Goal: Task Accomplishment & Management: Complete application form

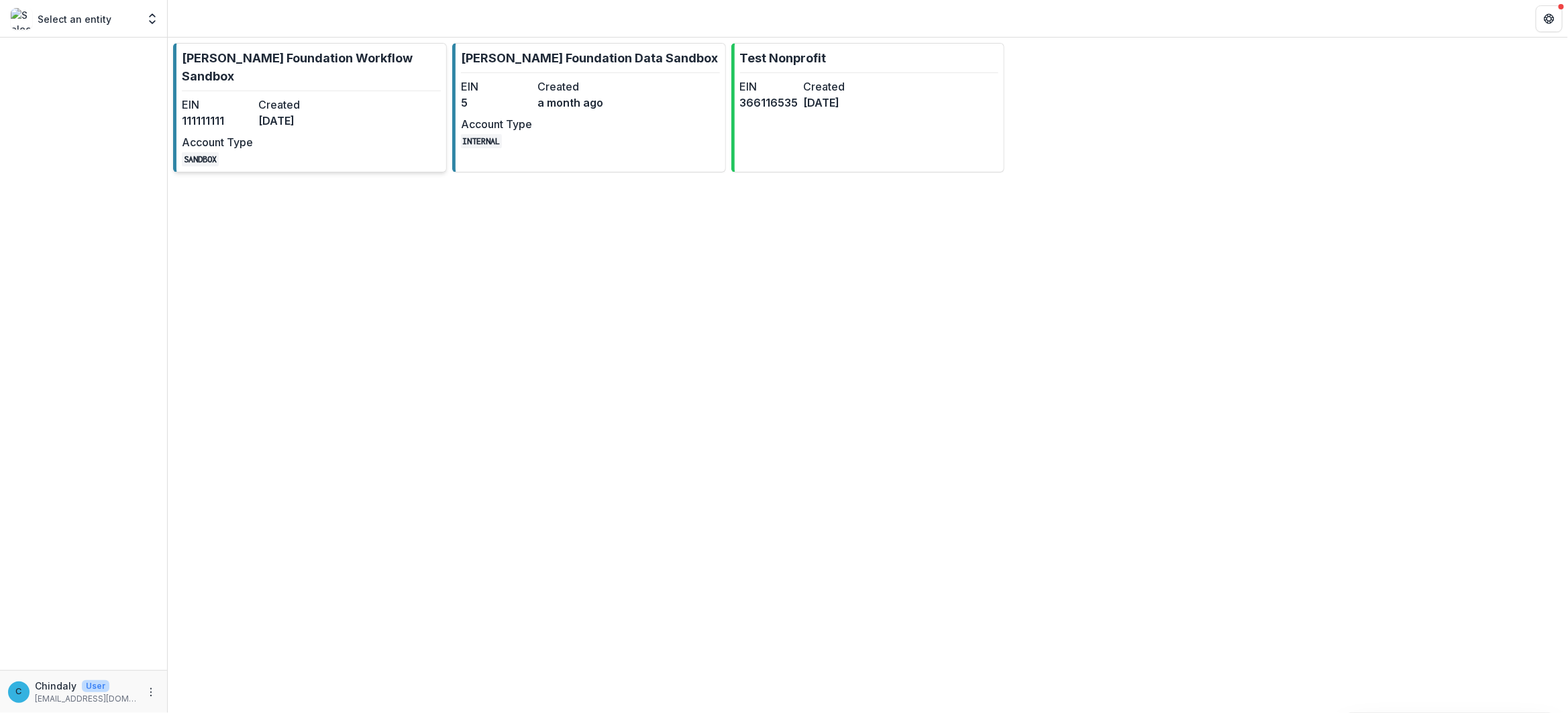
click at [282, 121] on dd "[DATE]" at bounding box center [294, 121] width 71 height 16
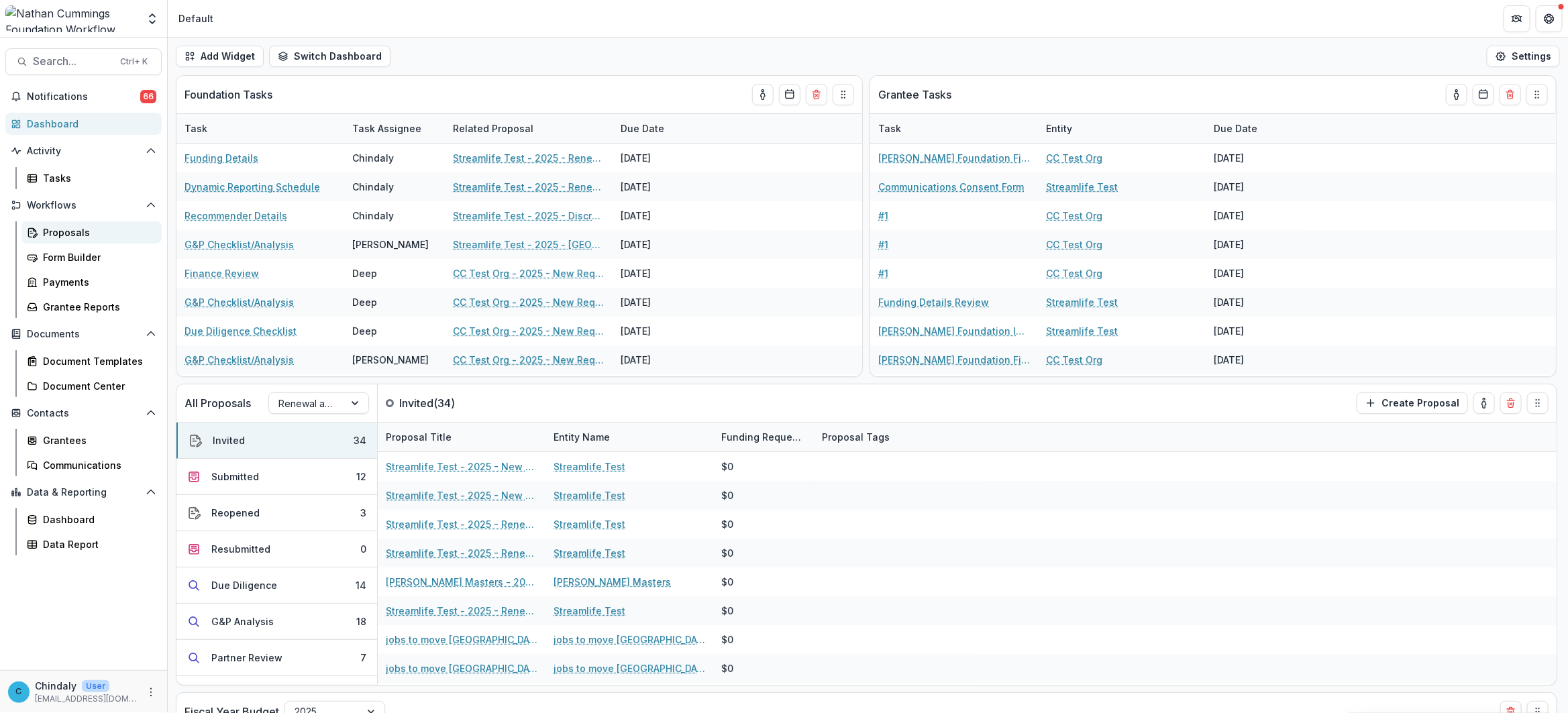
click at [85, 228] on div "Proposals" at bounding box center [96, 232] width 108 height 14
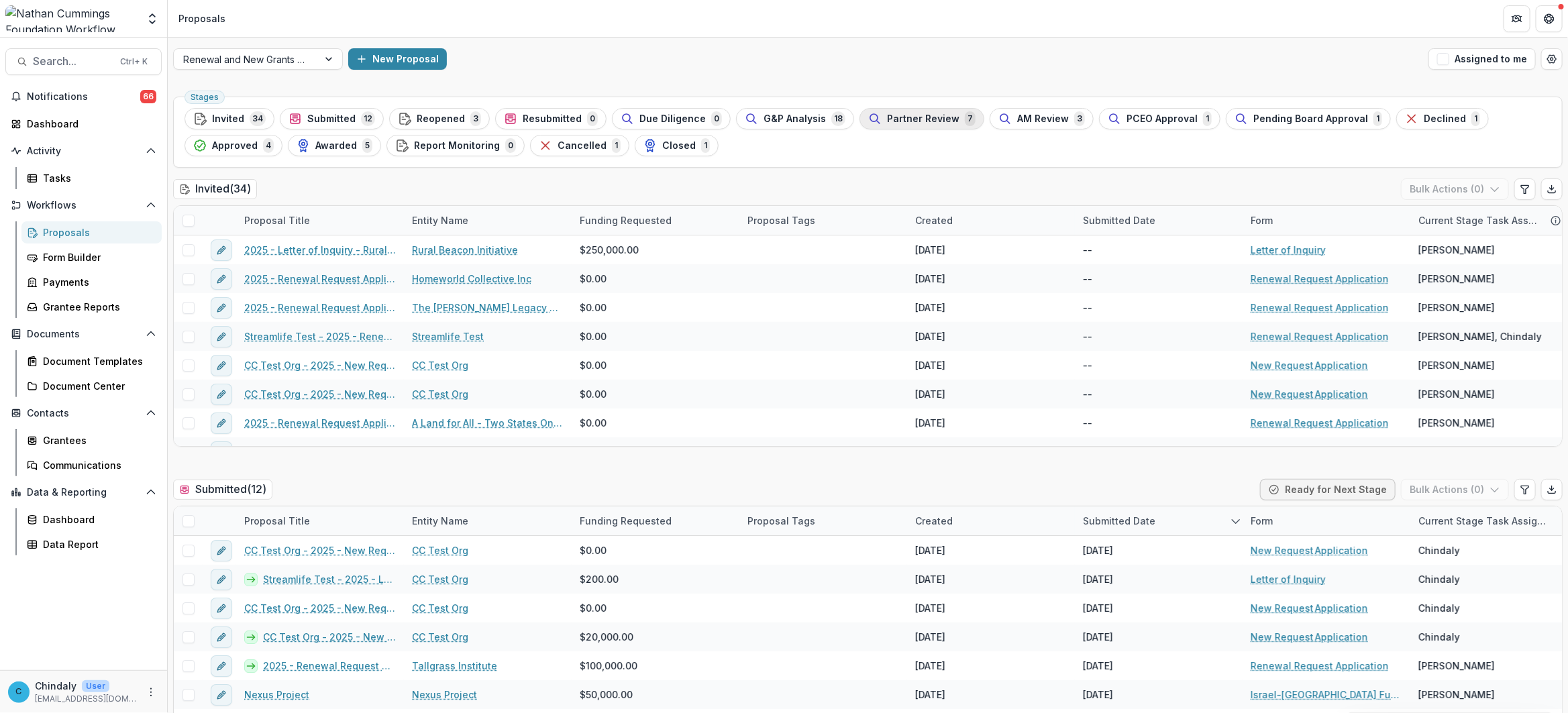
click at [898, 115] on span "Partner Review" at bounding box center [923, 119] width 73 height 12
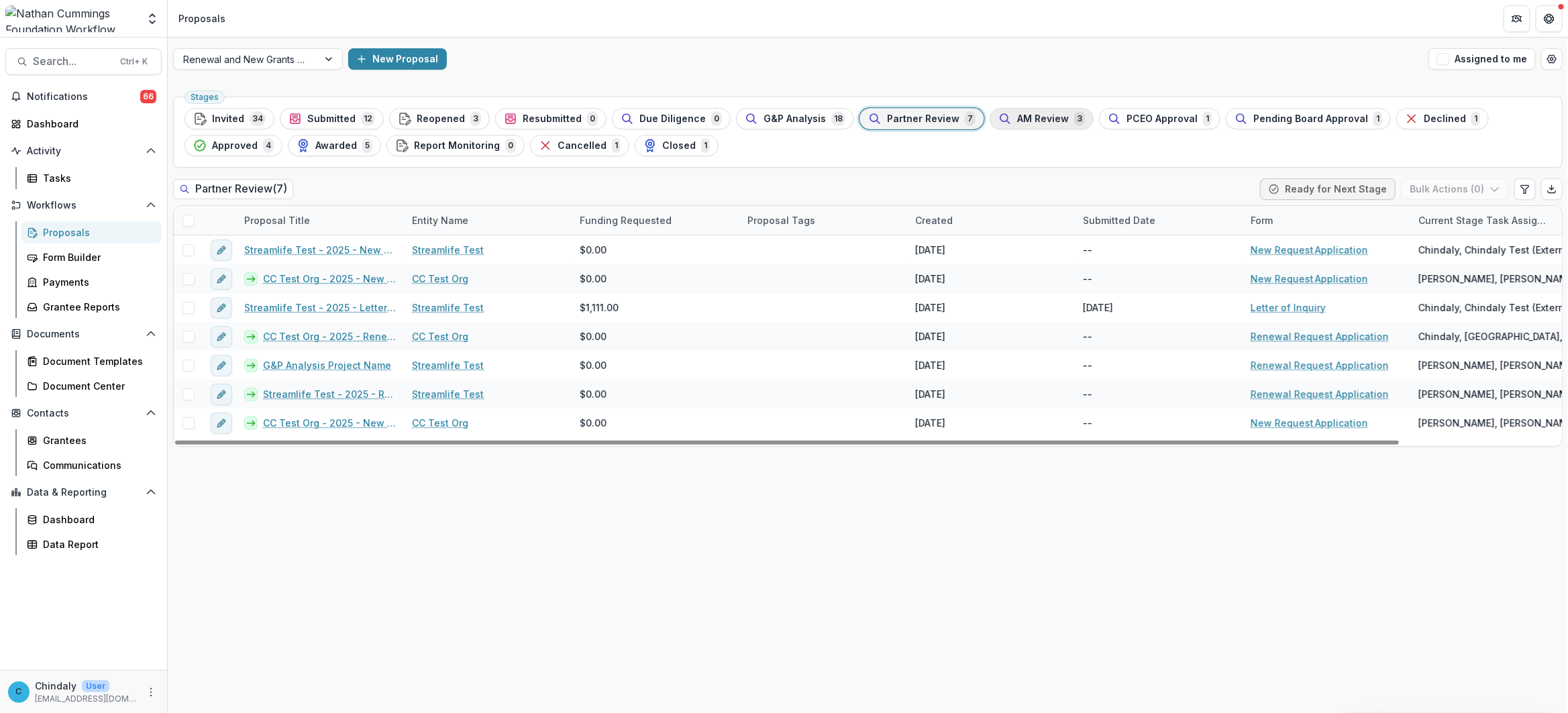
click at [1022, 113] on span "AM Review" at bounding box center [1043, 119] width 52 height 12
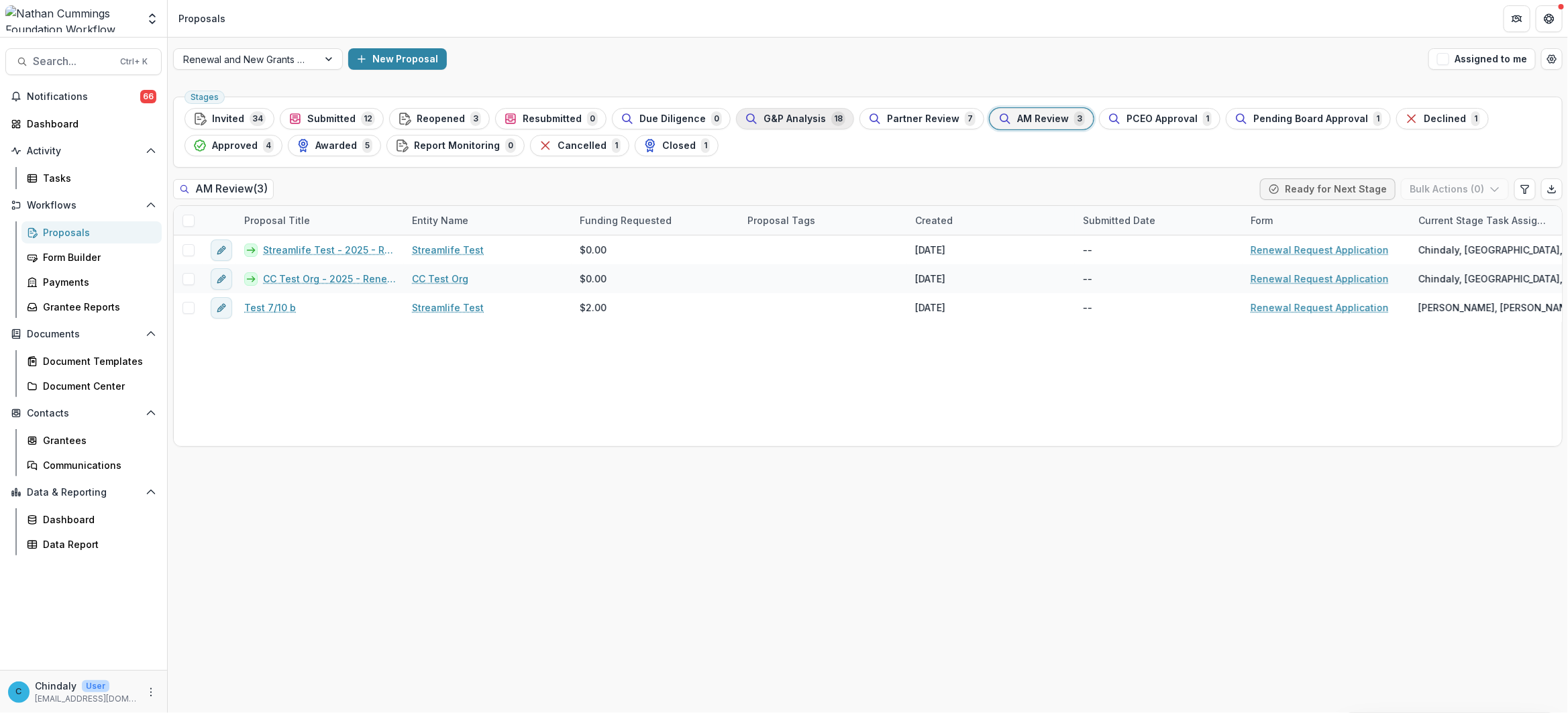
click at [804, 121] on span "G&P Analysis" at bounding box center [795, 119] width 62 height 12
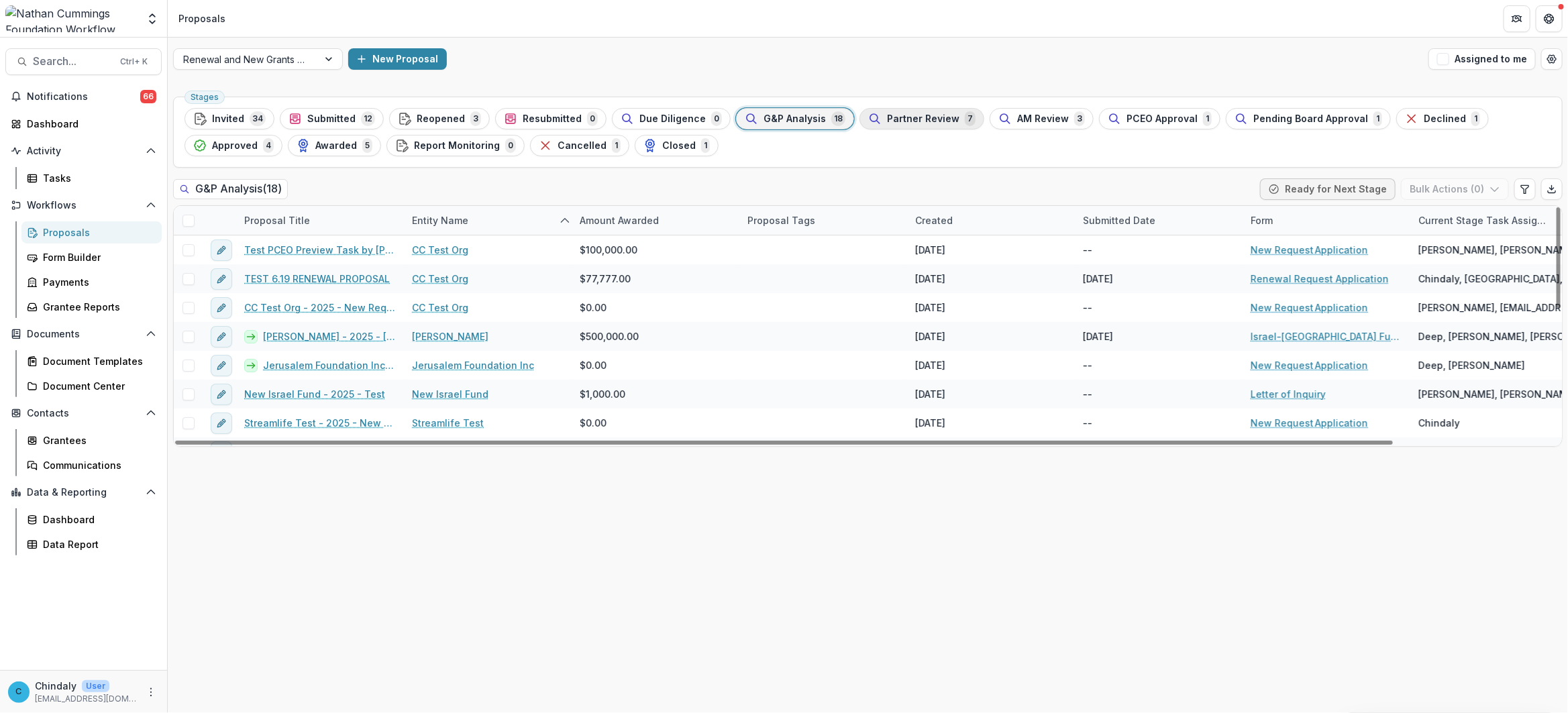
click at [887, 123] on span "Partner Review" at bounding box center [923, 119] width 73 height 12
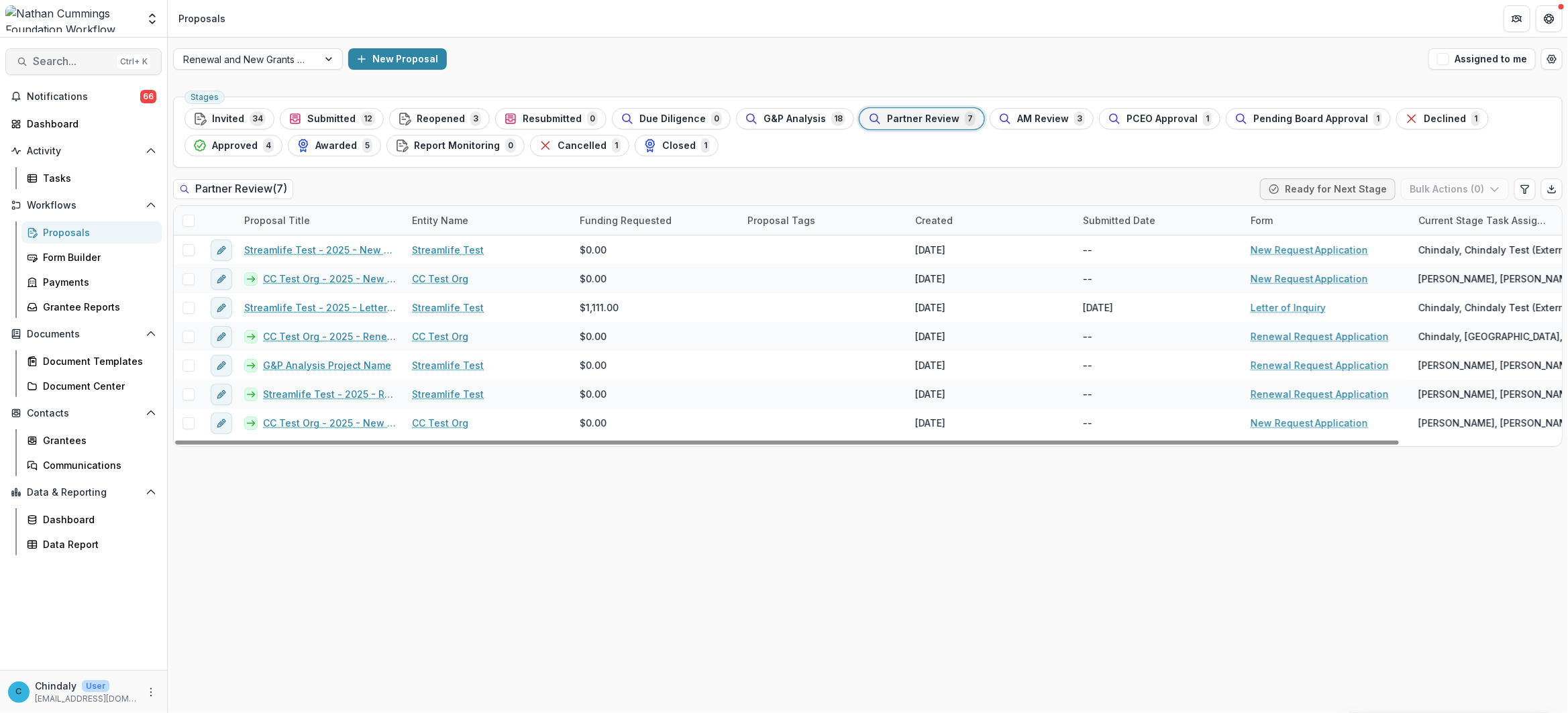
click at [65, 57] on span "Search..." at bounding box center [73, 61] width 79 height 13
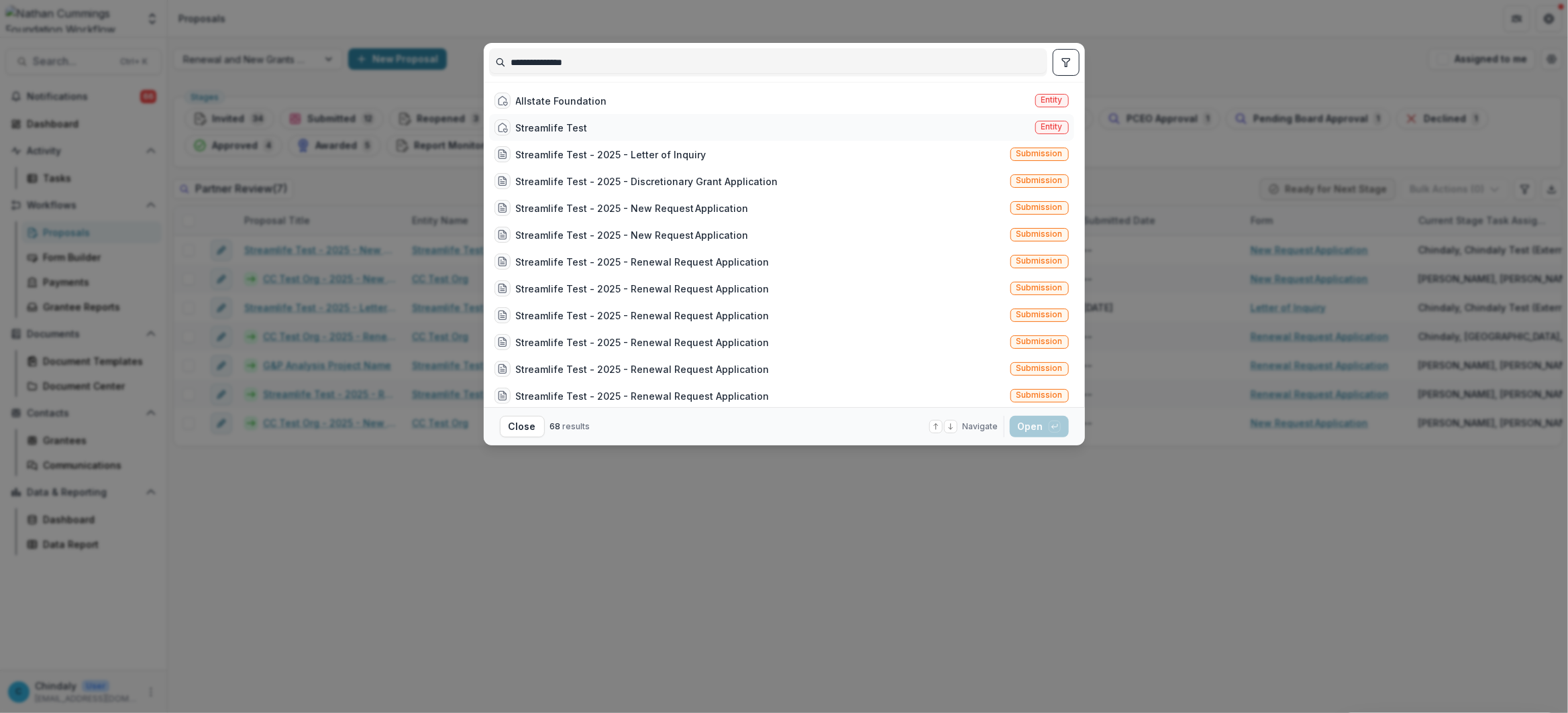
type input "**********"
click at [1035, 127] on span "Entity" at bounding box center [1051, 127] width 33 height 14
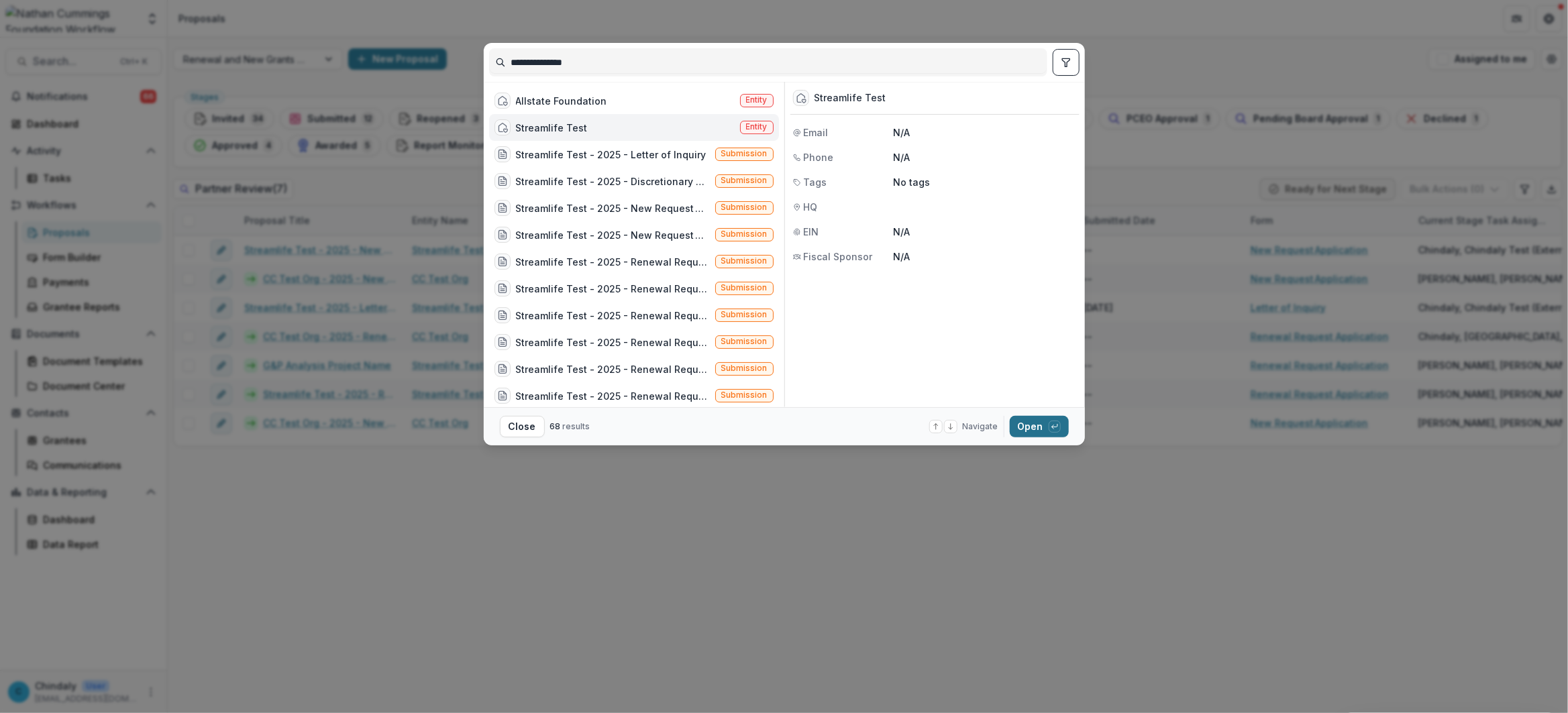
click at [1032, 430] on button "Open with enter key" at bounding box center [1039, 427] width 59 height 22
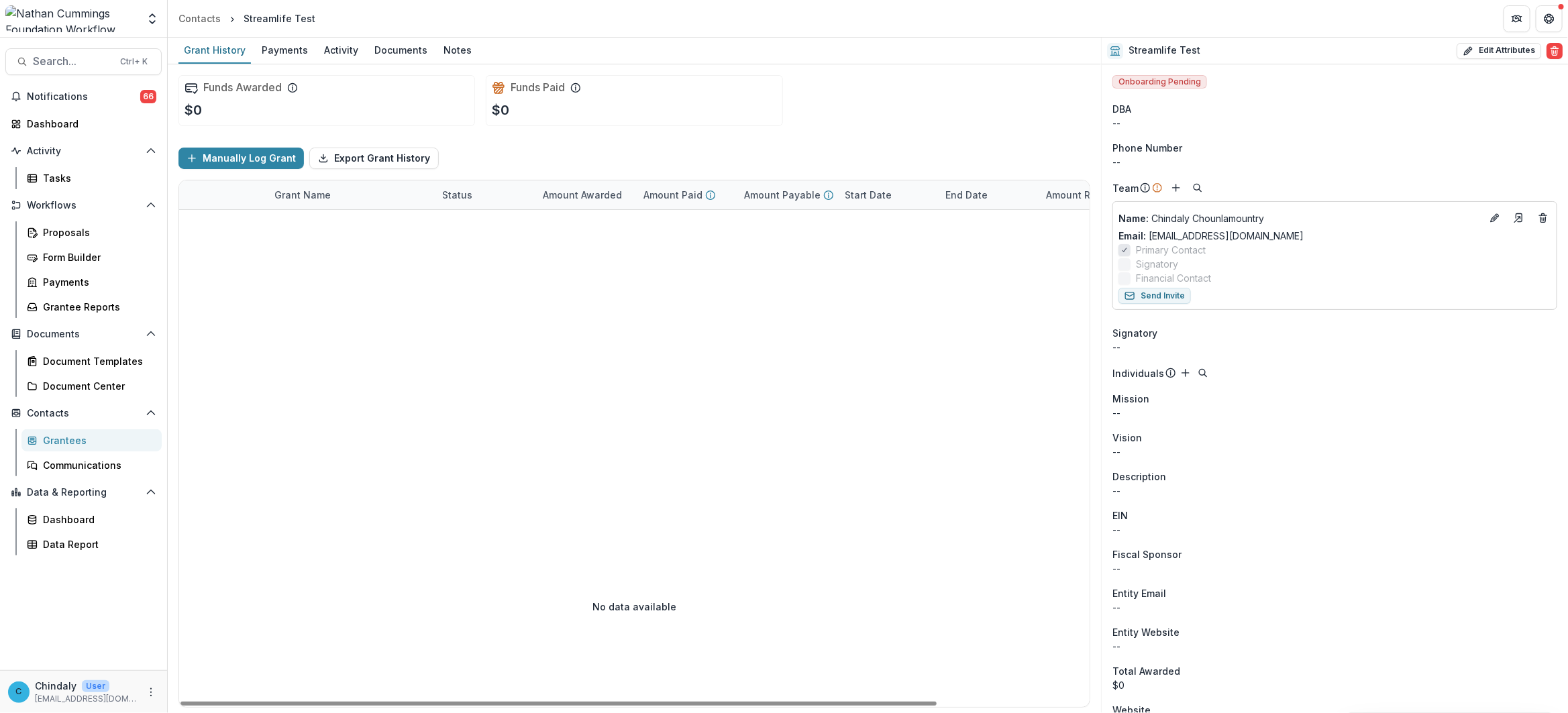
click at [312, 309] on div at bounding box center [726, 358] width 1094 height 296
click at [343, 42] on div "Activity" at bounding box center [341, 49] width 45 height 20
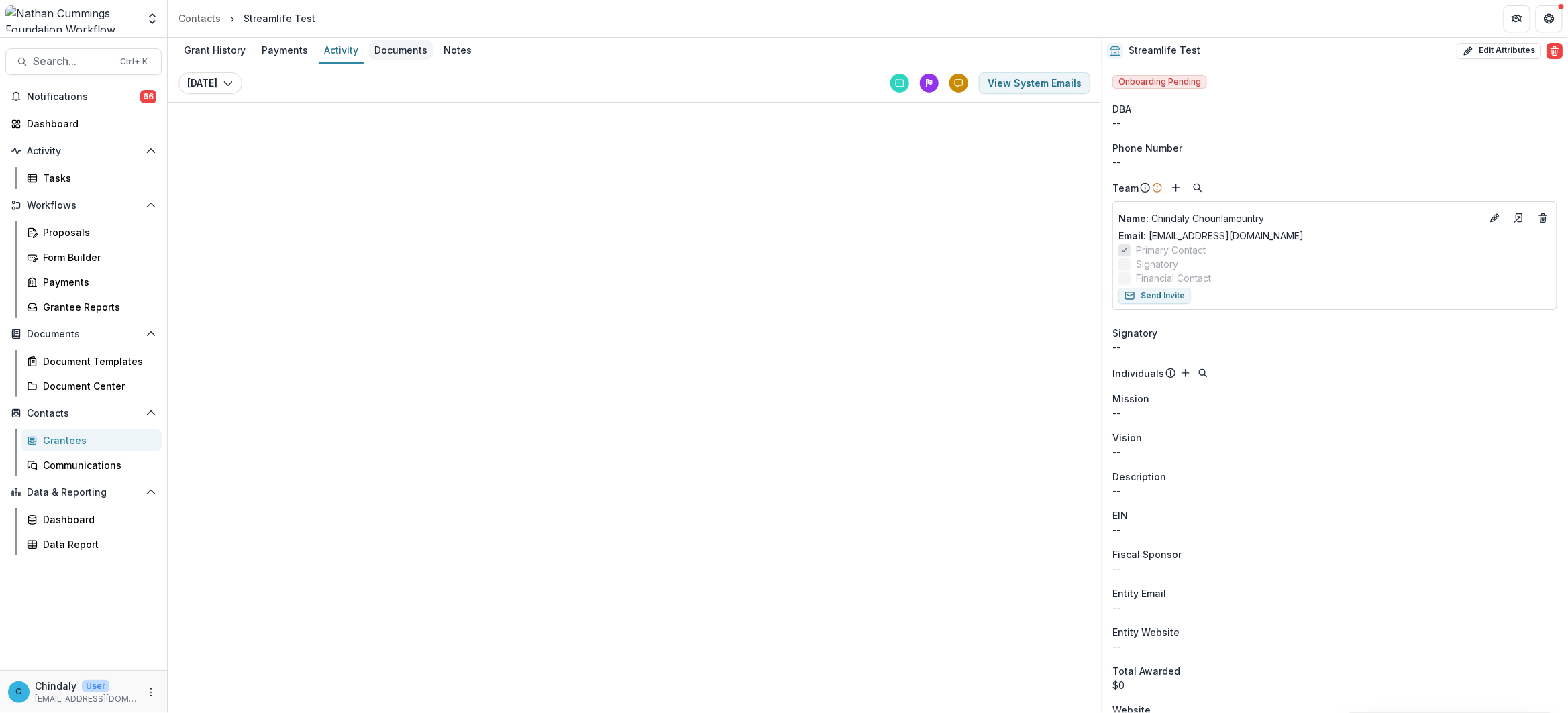
click at [397, 54] on div "Documents" at bounding box center [401, 49] width 64 height 20
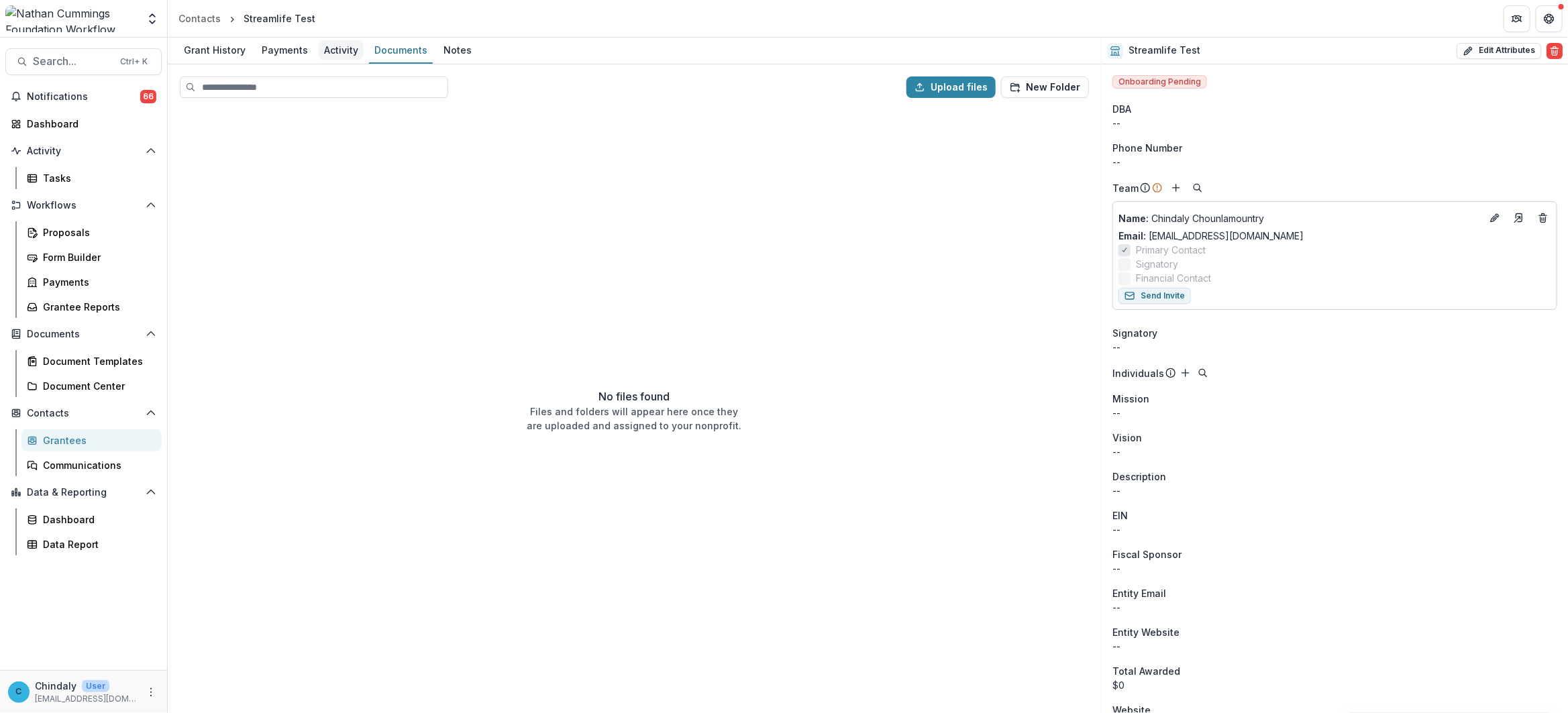
click at [320, 47] on div "Activity" at bounding box center [341, 49] width 45 height 20
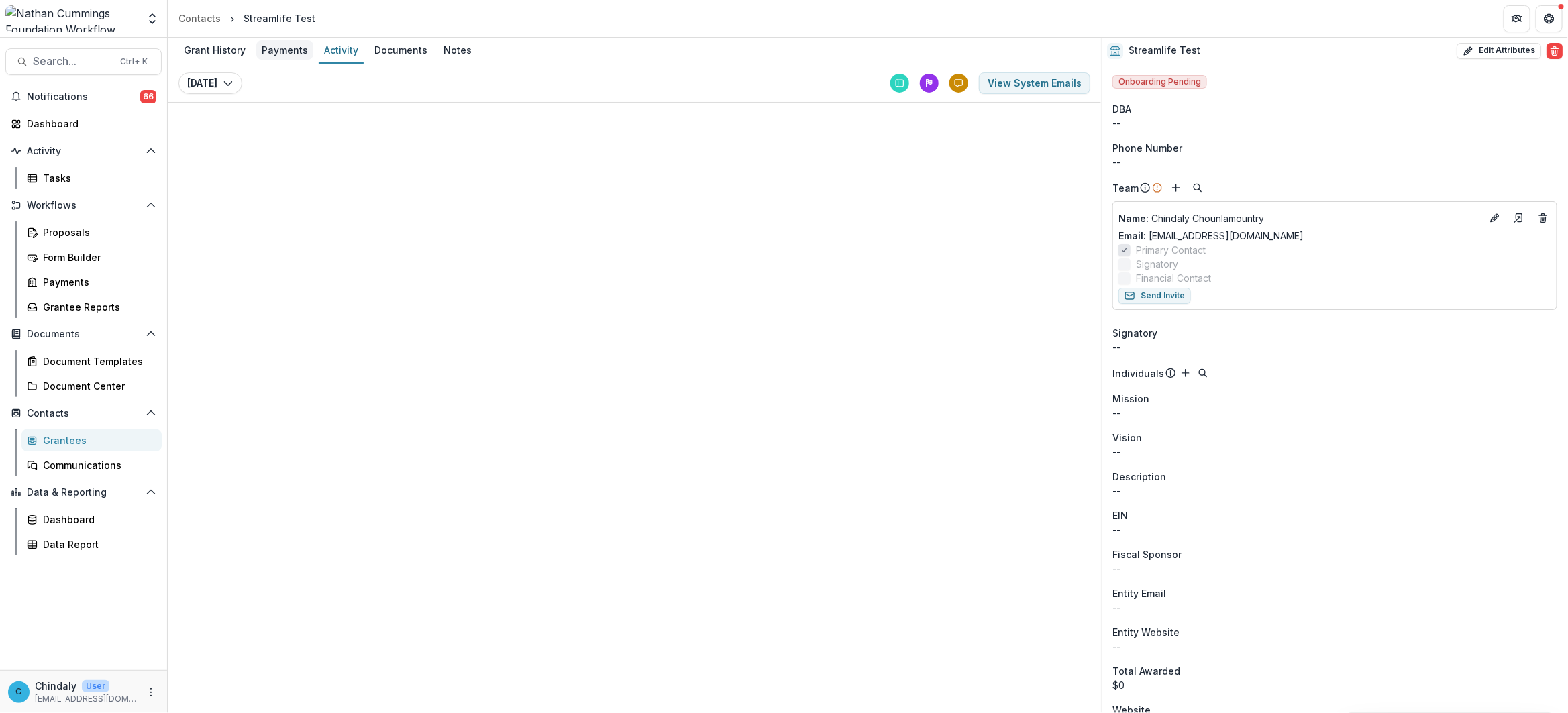
click at [279, 40] on div "Payments" at bounding box center [285, 49] width 57 height 20
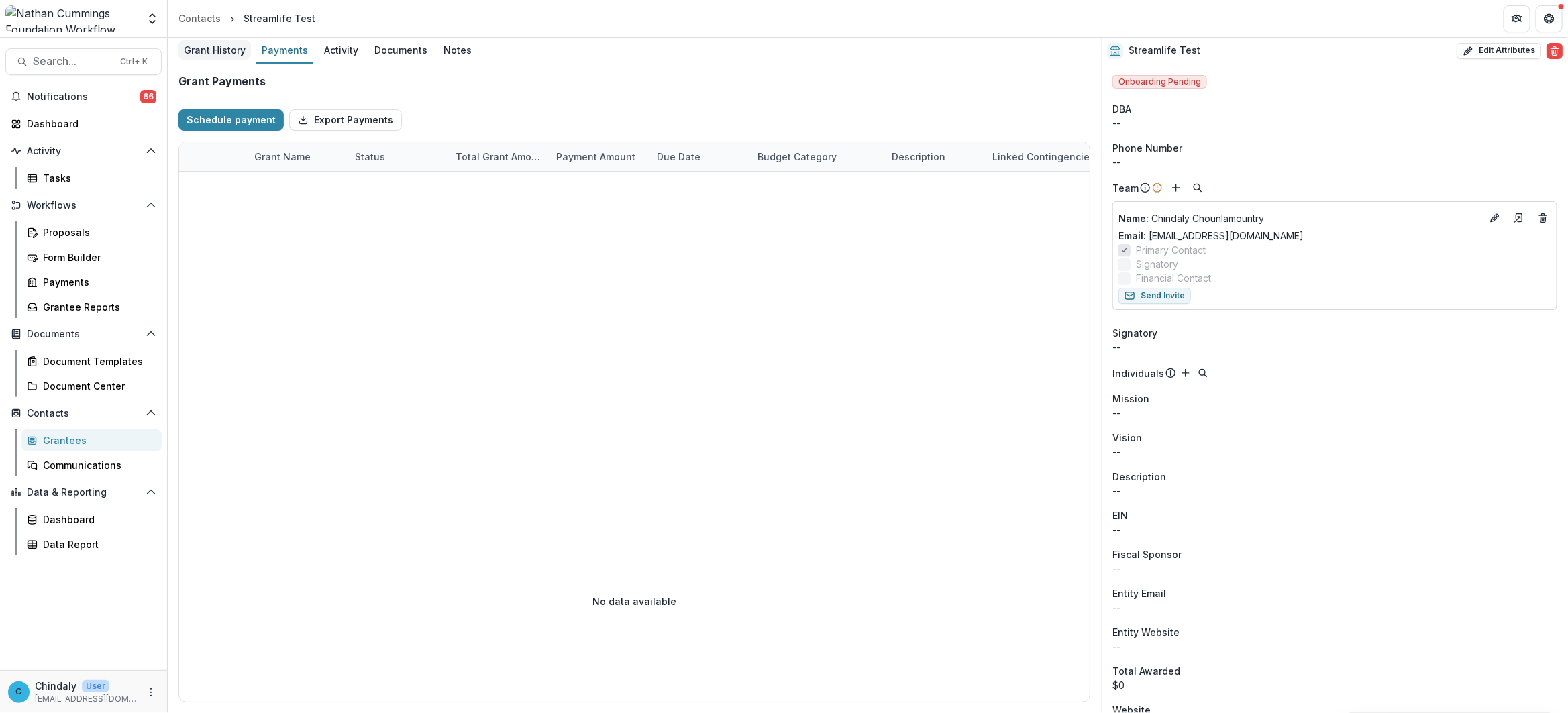
click at [222, 47] on div "Grant History" at bounding box center [214, 49] width 73 height 20
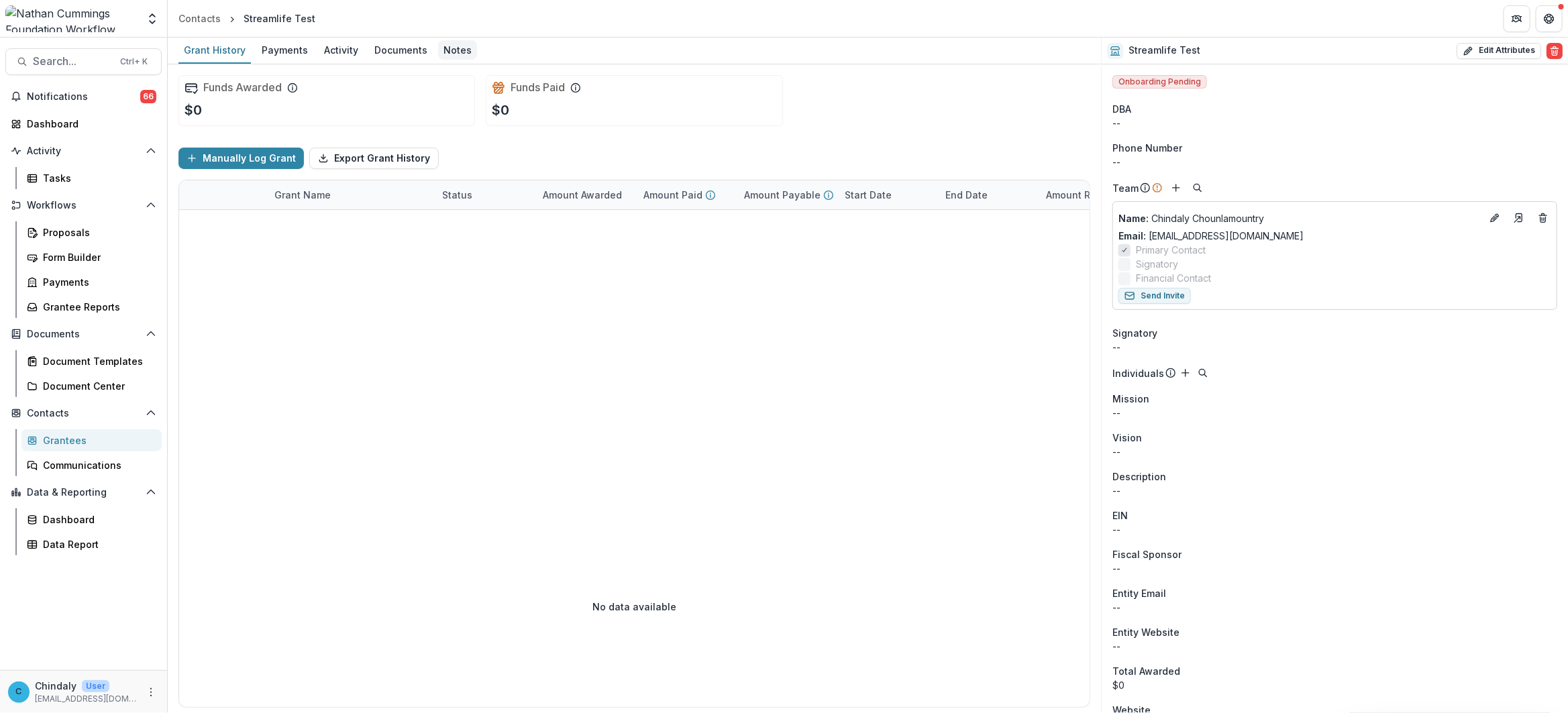
click at [447, 52] on div "Notes" at bounding box center [457, 49] width 39 height 20
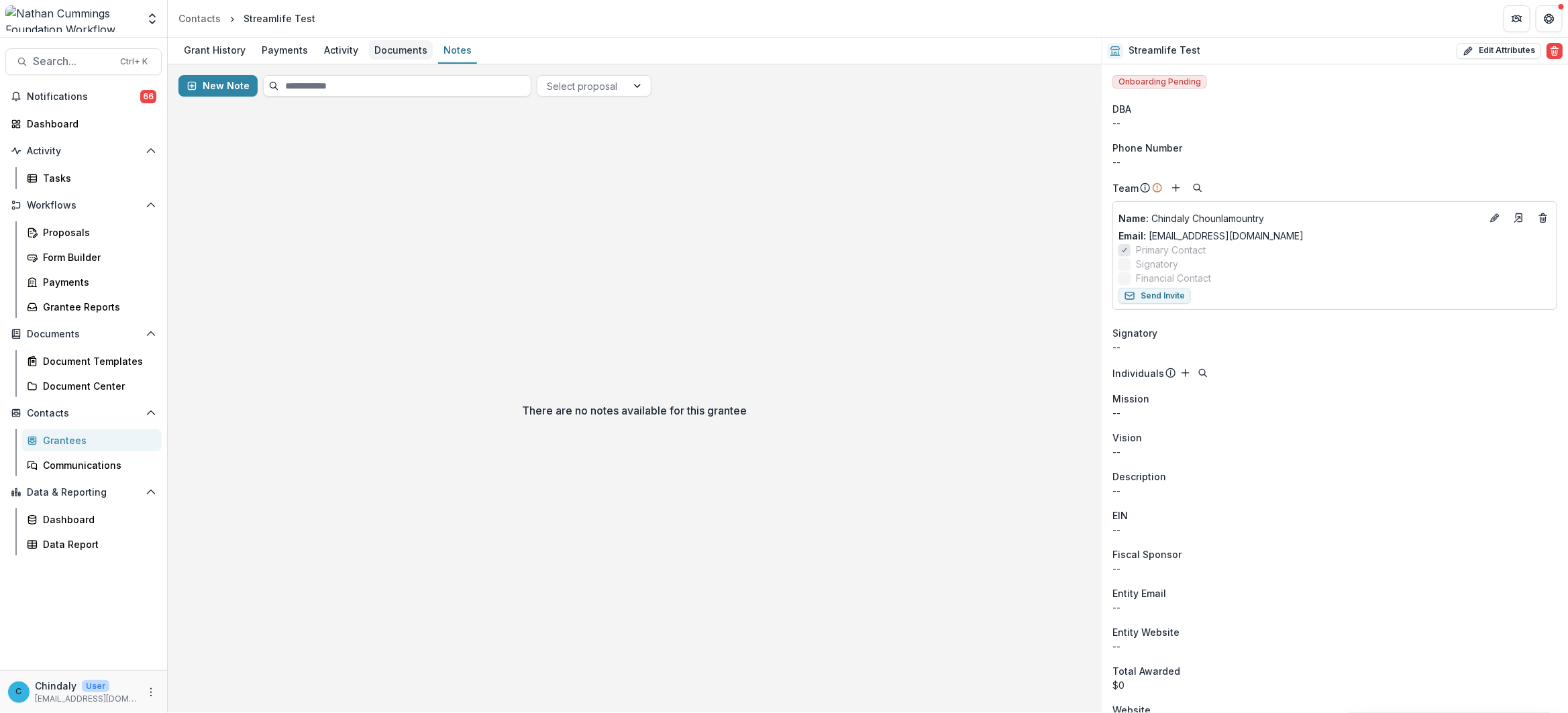
click at [391, 54] on div "Documents" at bounding box center [401, 49] width 64 height 20
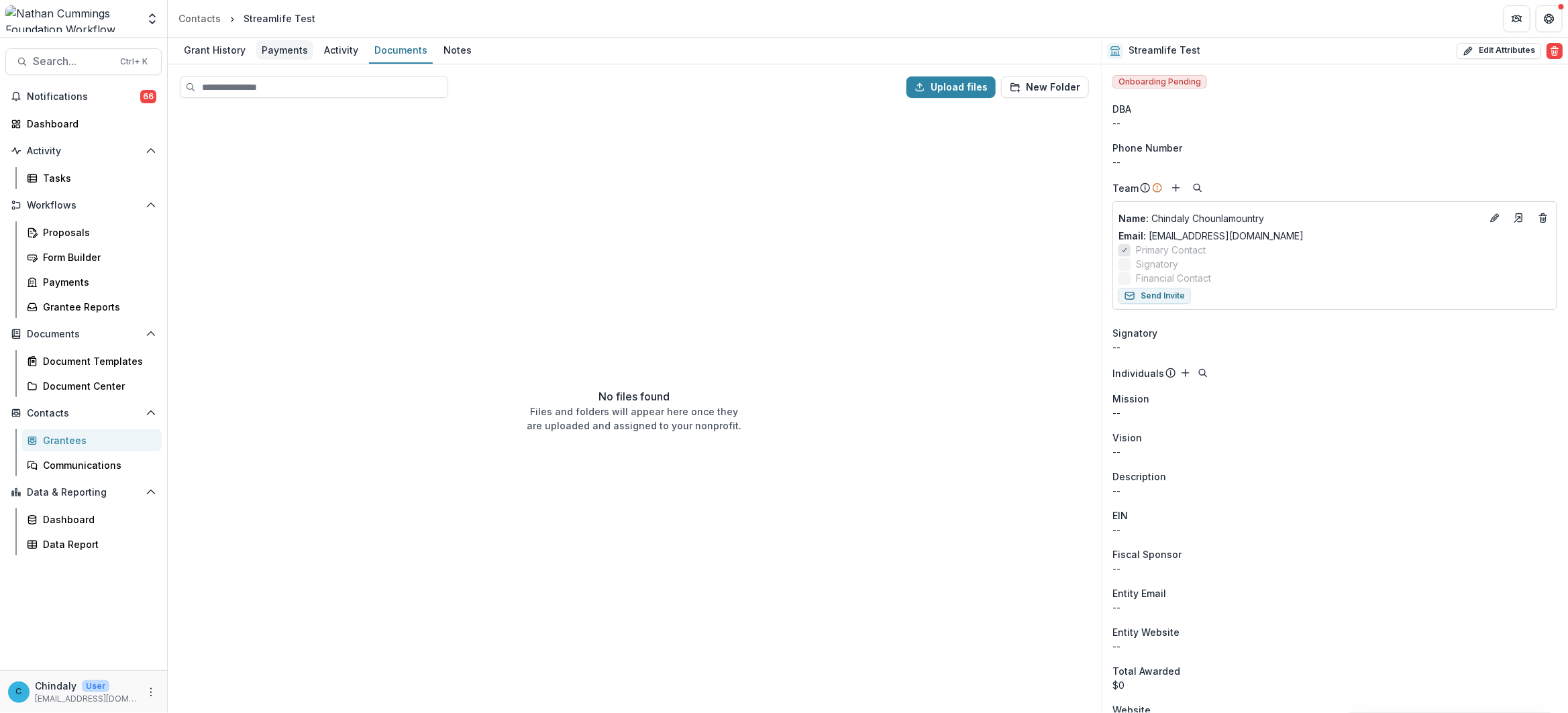
click at [279, 43] on div "Payments" at bounding box center [285, 49] width 57 height 20
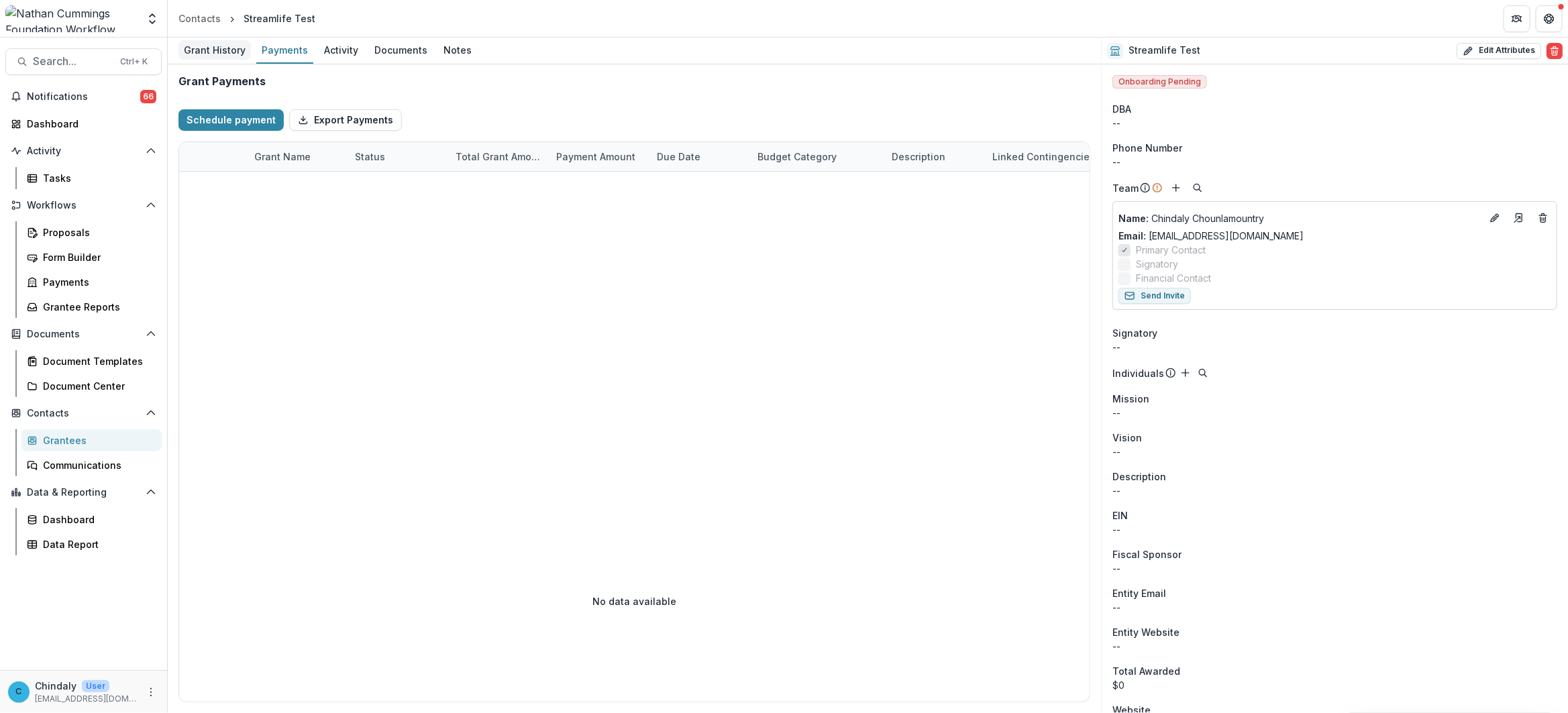
click at [227, 44] on div "Grant History" at bounding box center [214, 49] width 73 height 20
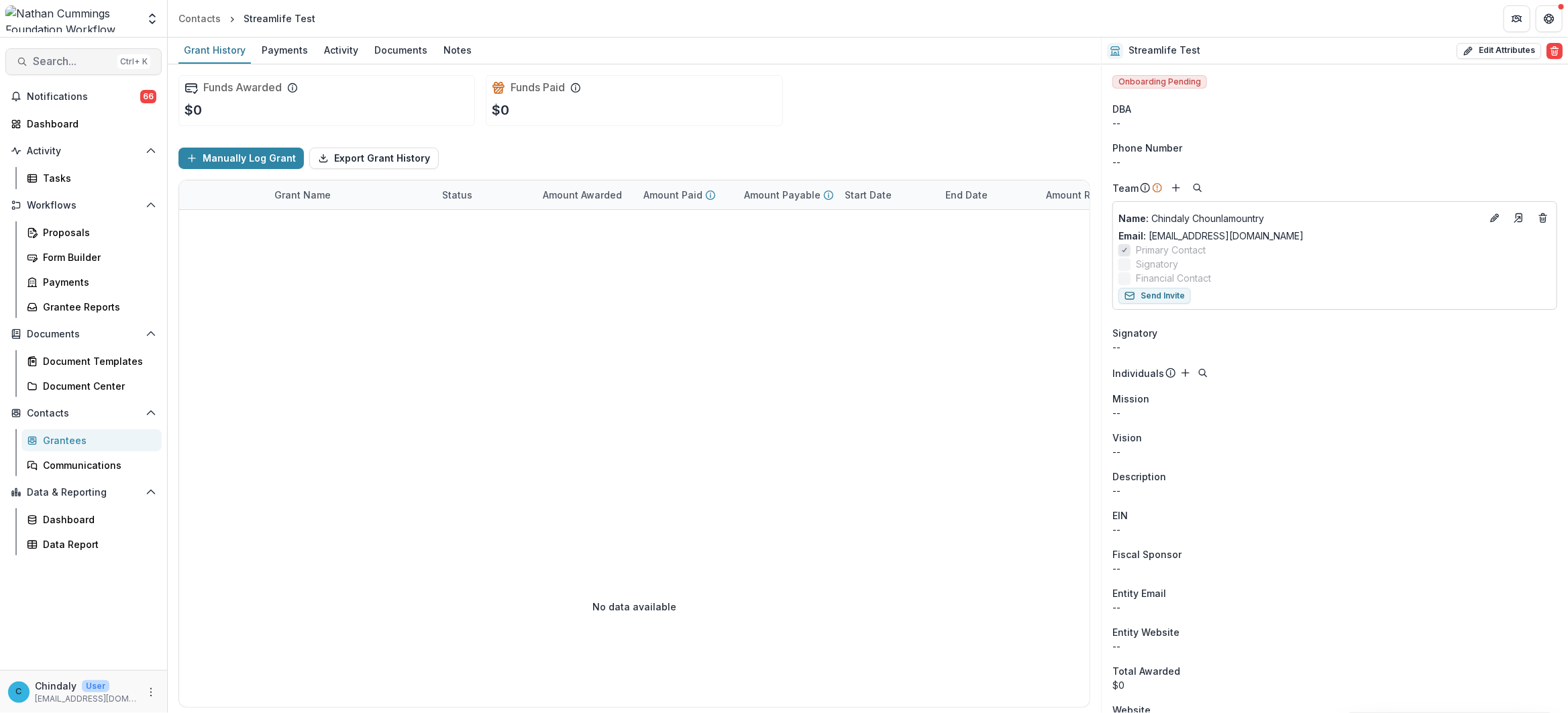
click at [101, 62] on span "Search..." at bounding box center [73, 61] width 79 height 13
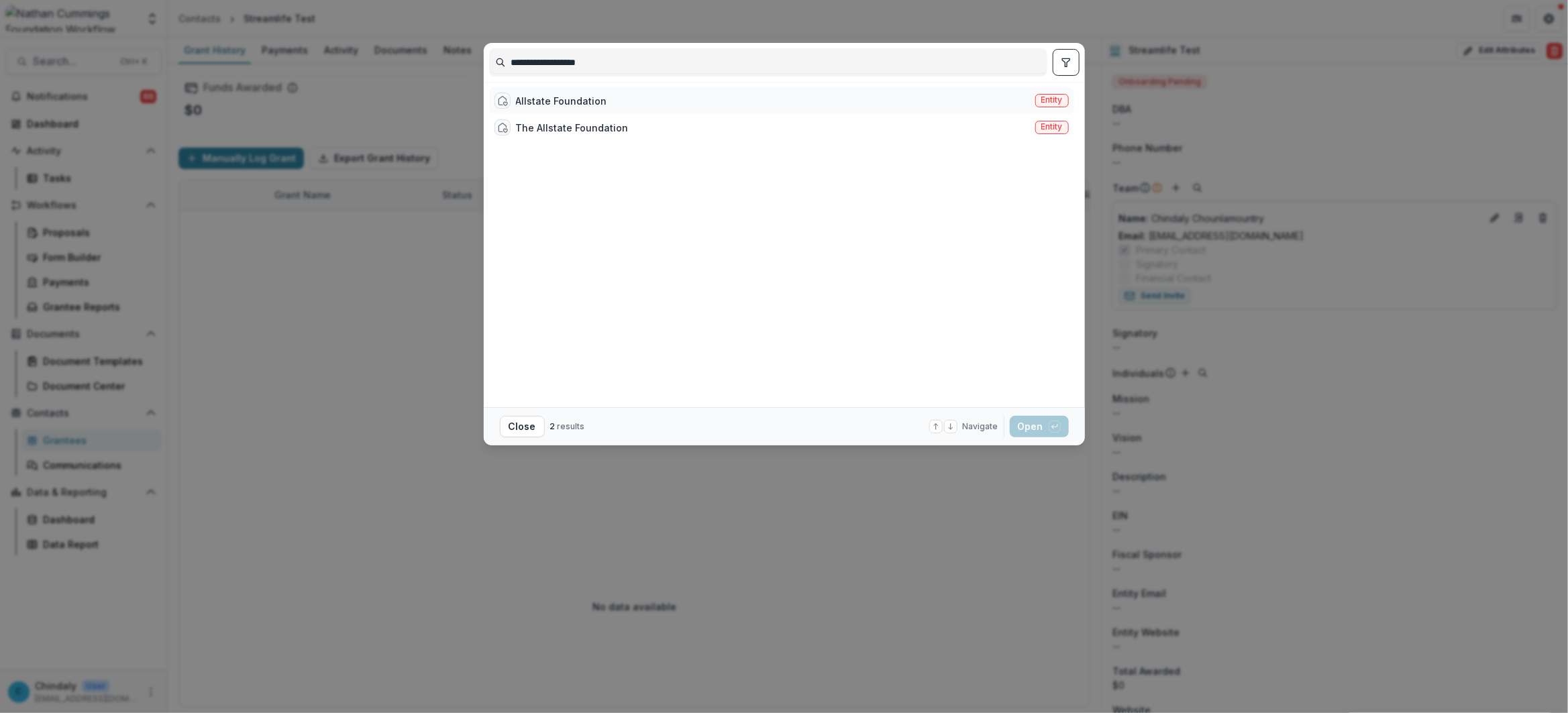
type input "**********"
click at [1052, 102] on span "Entity" at bounding box center [1052, 100] width 22 height 9
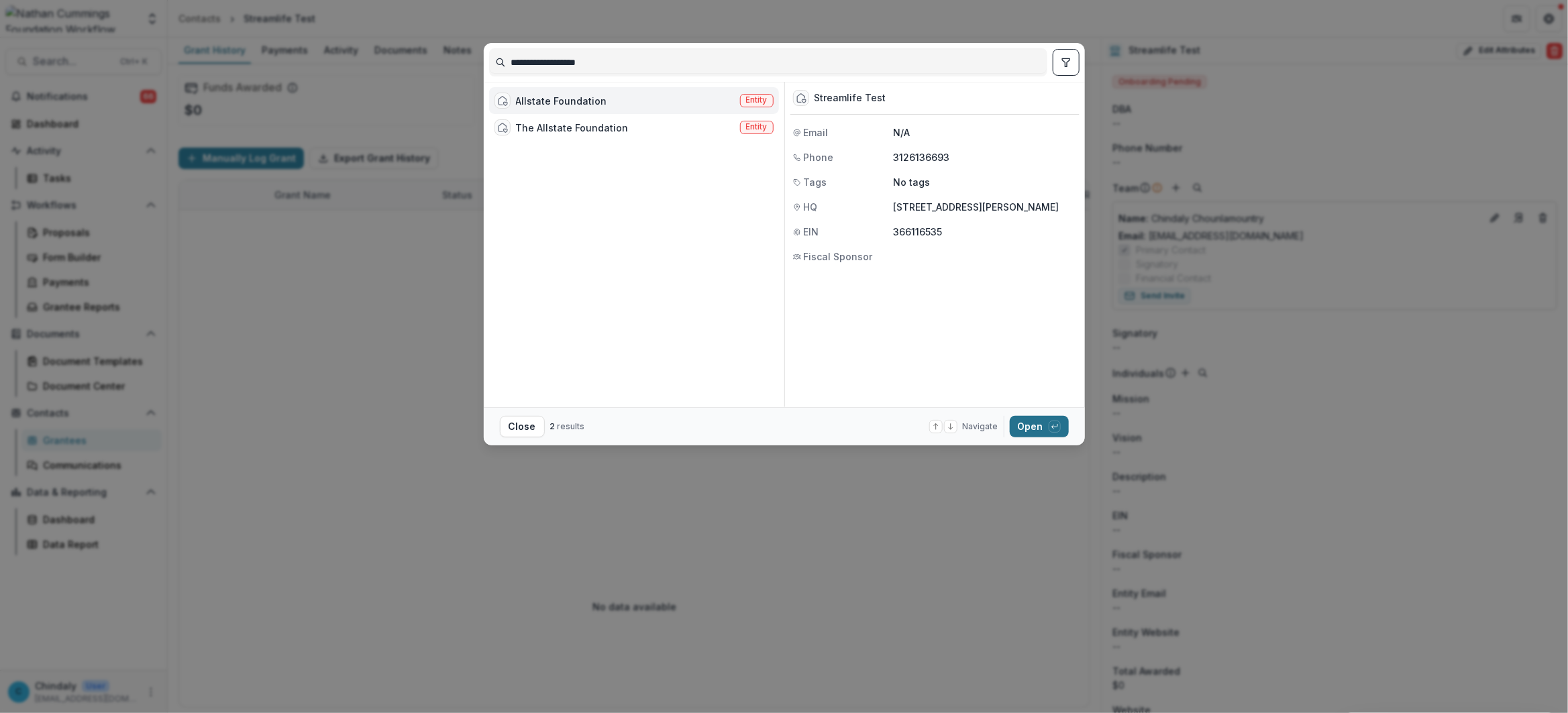
click at [1032, 424] on button "Open with enter key" at bounding box center [1039, 427] width 59 height 22
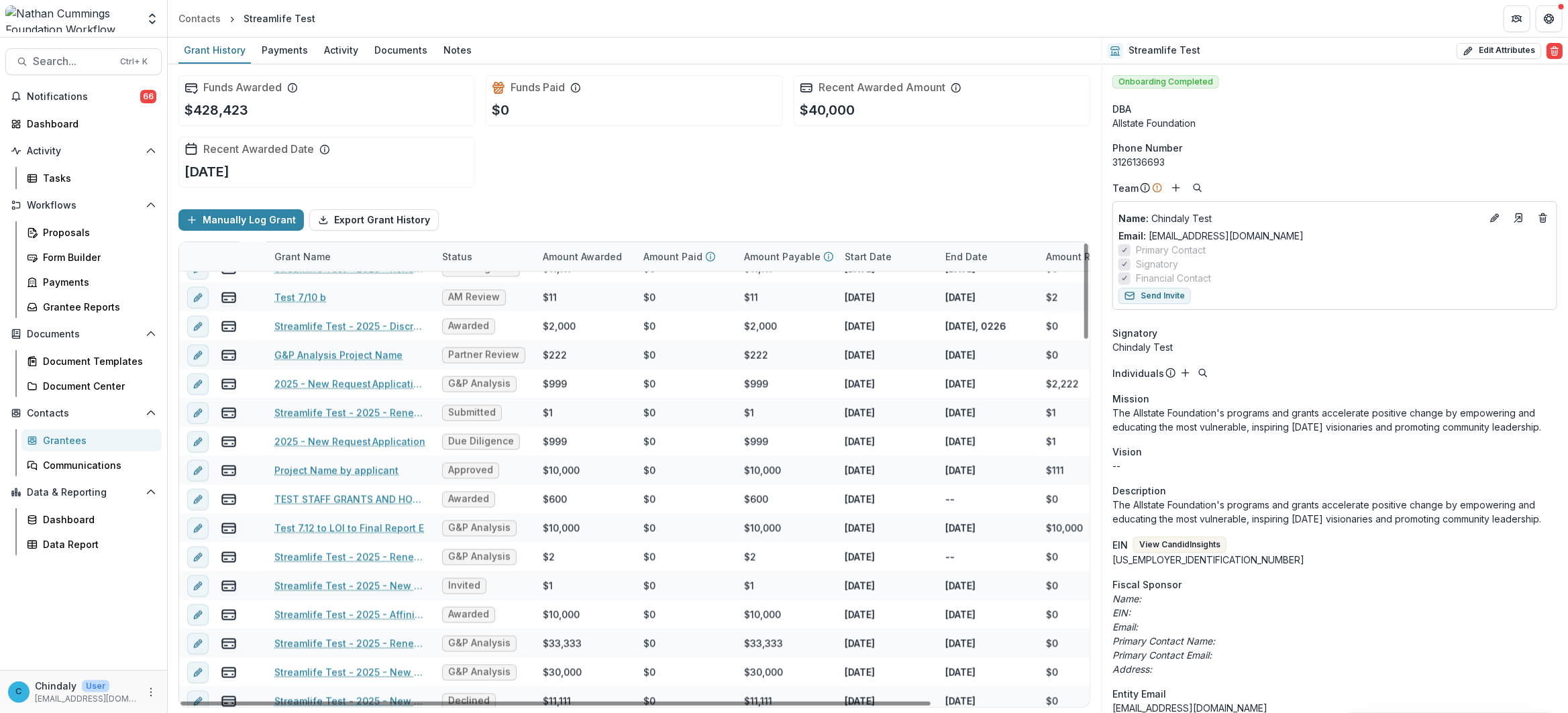
scroll to position [1172, 0]
click at [291, 354] on link "G&P Analysis Project Name" at bounding box center [338, 354] width 128 height 14
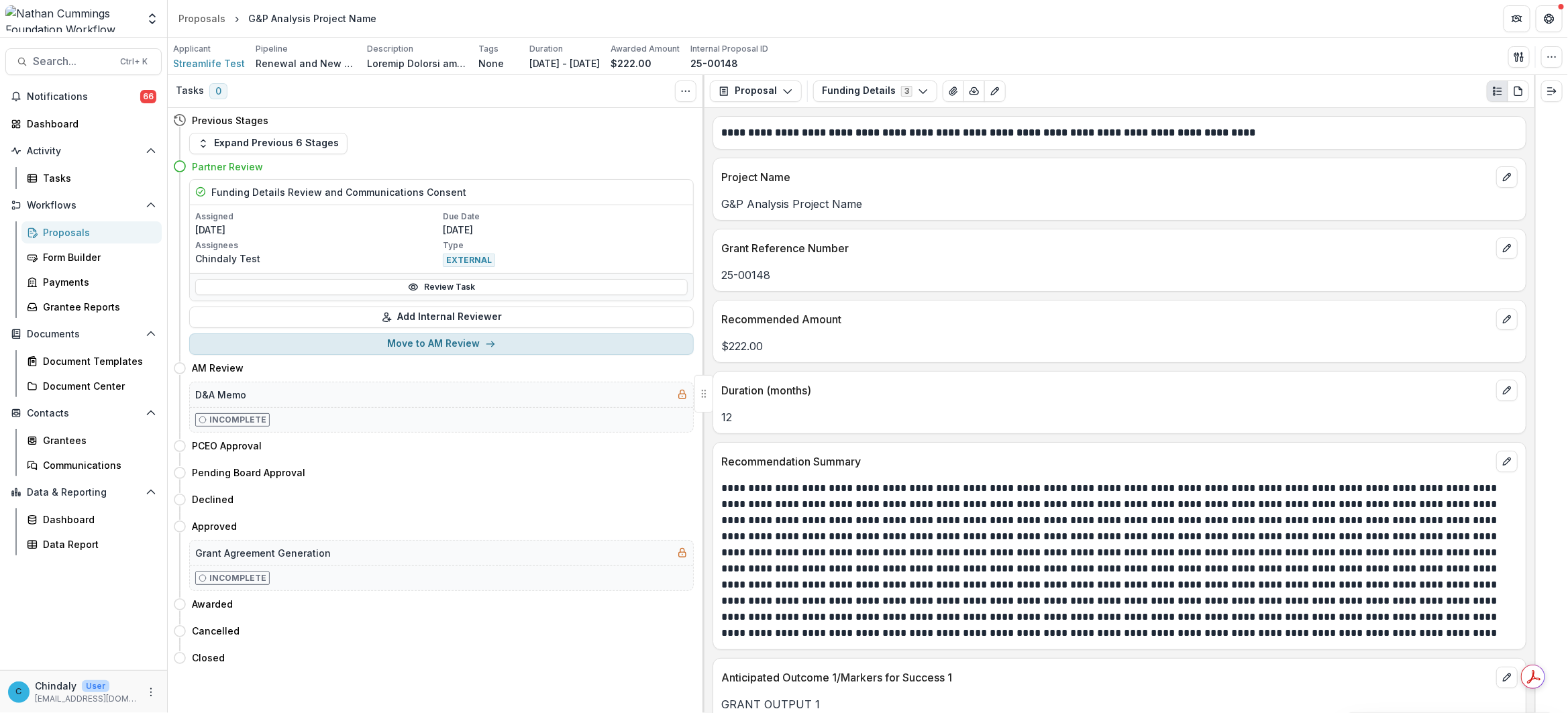
click at [454, 340] on button "Move to AM Review" at bounding box center [441, 344] width 504 height 22
select select "*********"
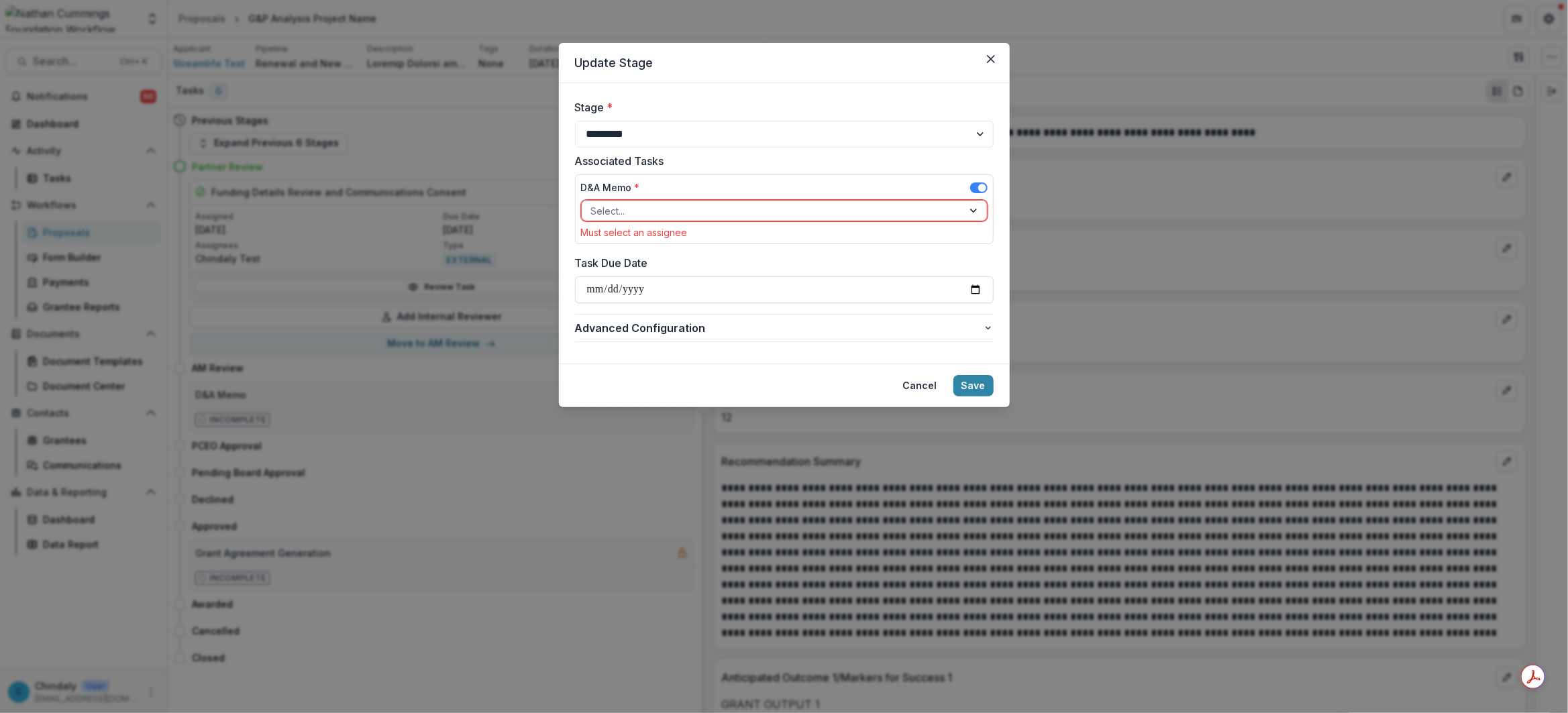
click at [689, 207] on div at bounding box center [772, 211] width 363 height 17
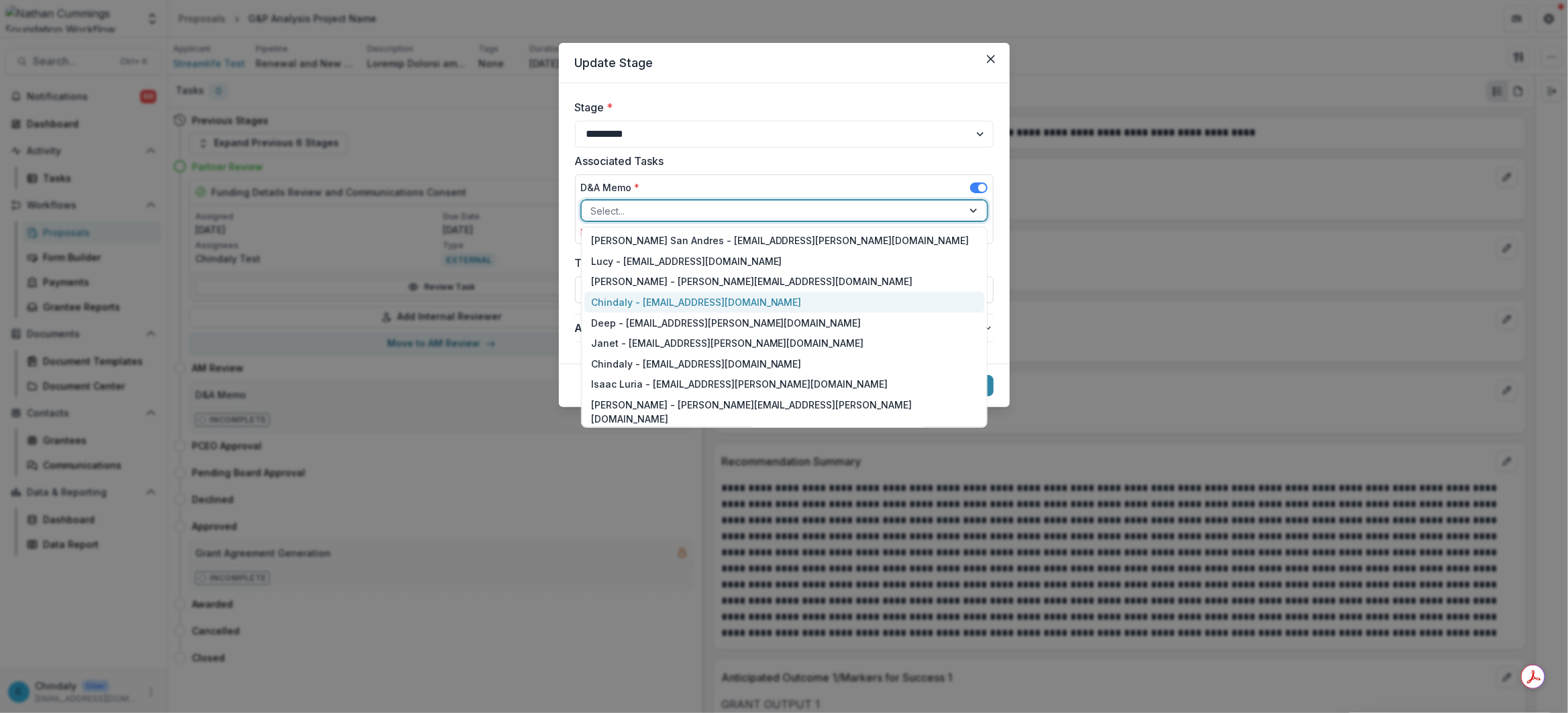
click at [706, 299] on div "Chindaly - [EMAIL_ADDRESS][DOMAIN_NAME]" at bounding box center [784, 302] width 400 height 21
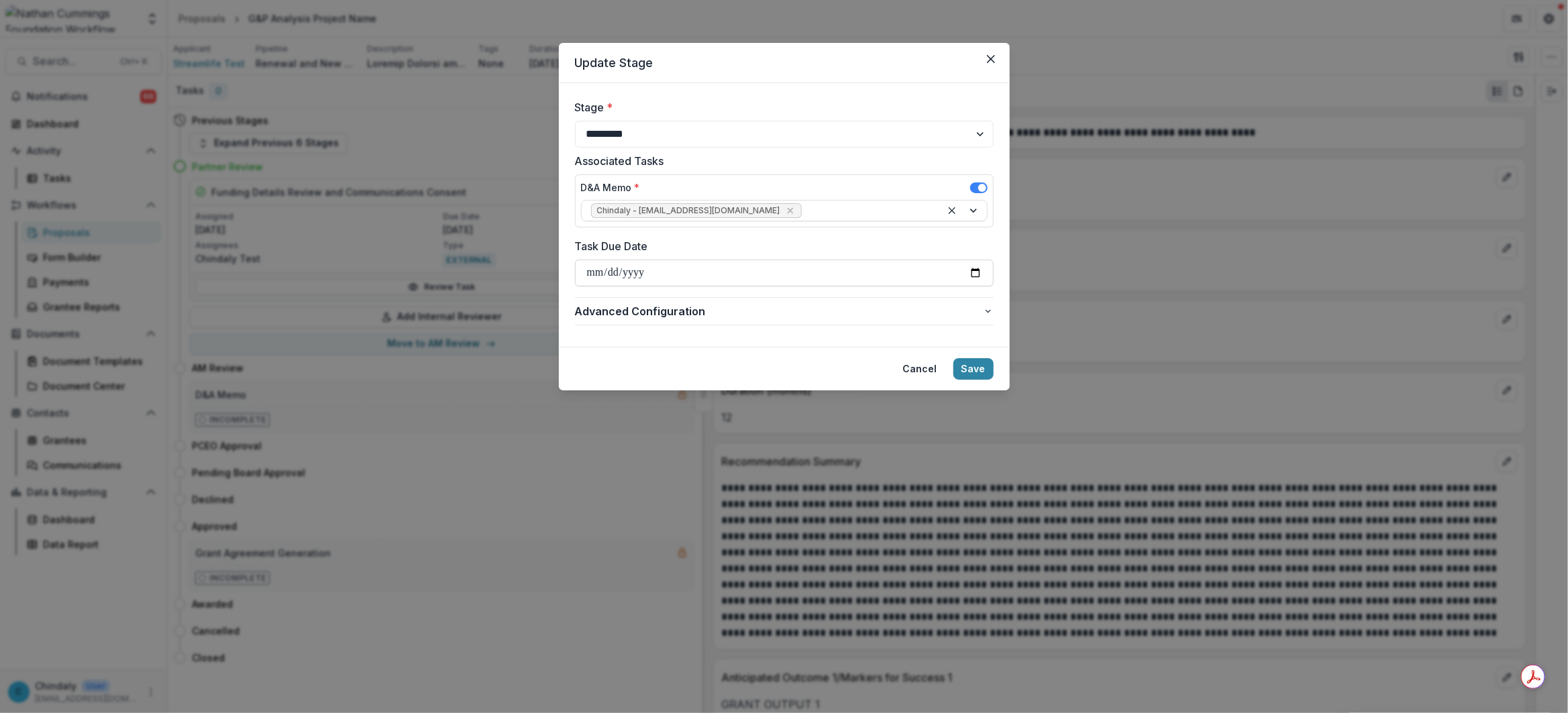
click at [973, 275] on input "Task Due Date" at bounding box center [784, 273] width 419 height 27
type input "**********"
click at [971, 367] on button "Save" at bounding box center [973, 369] width 40 height 22
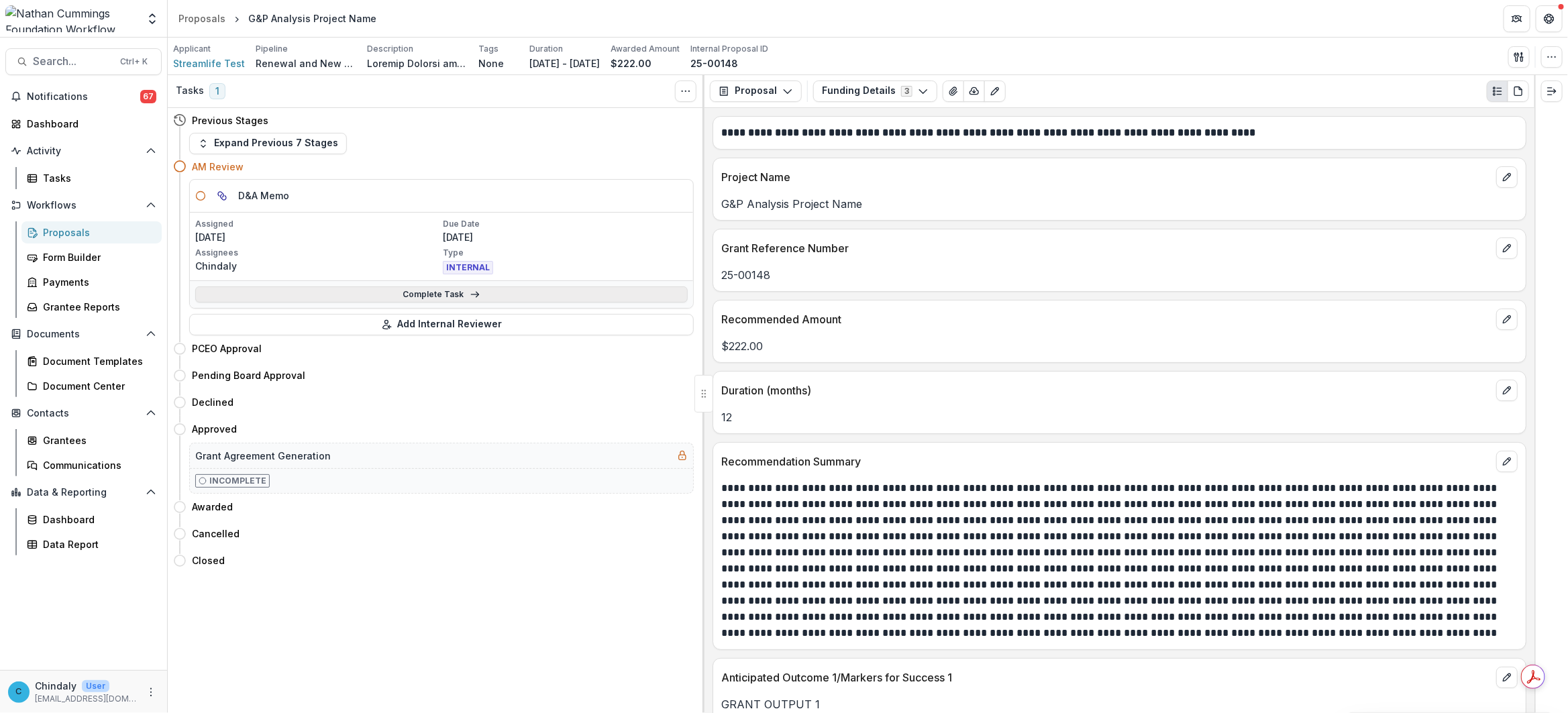
click at [470, 293] on icon at bounding box center [475, 295] width 11 height 11
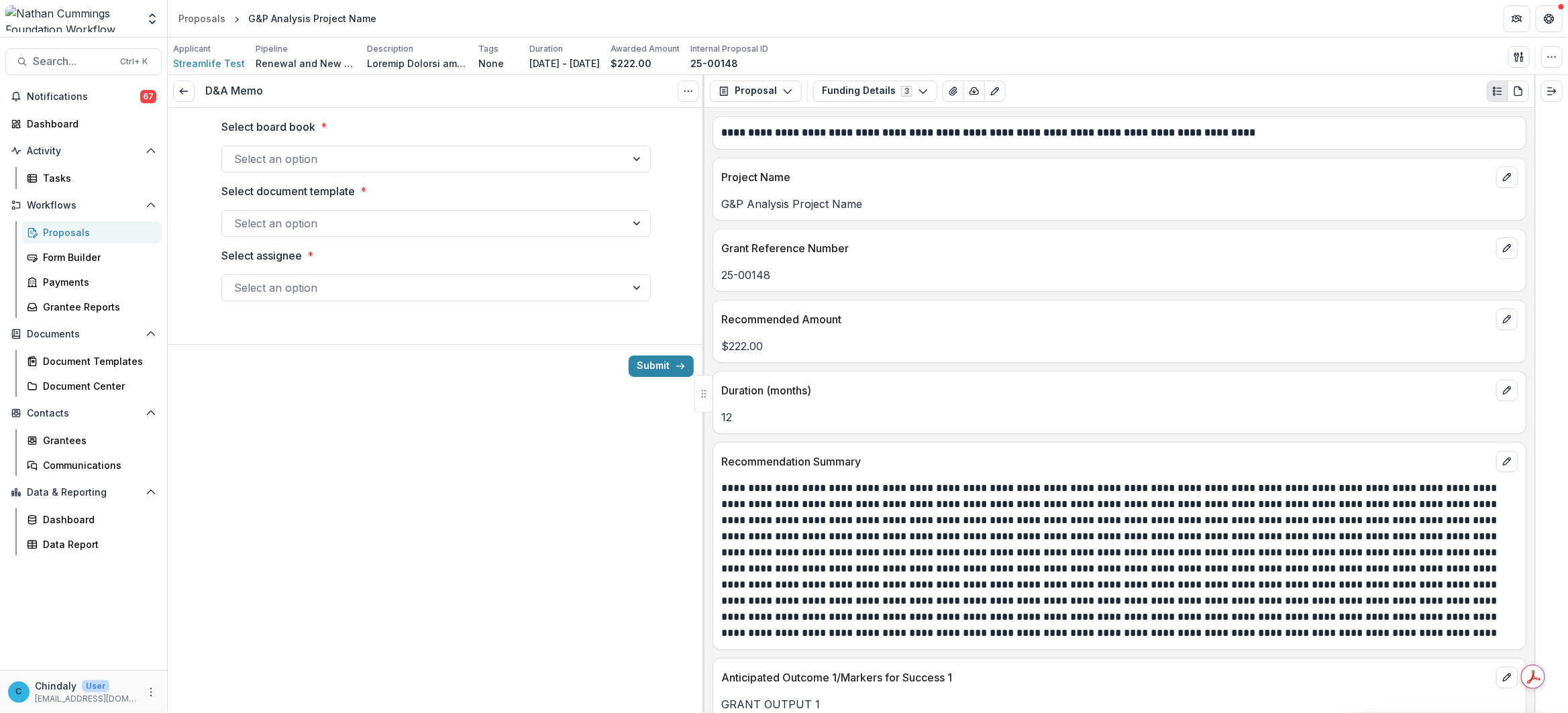
click at [418, 159] on div at bounding box center [424, 159] width 380 height 19
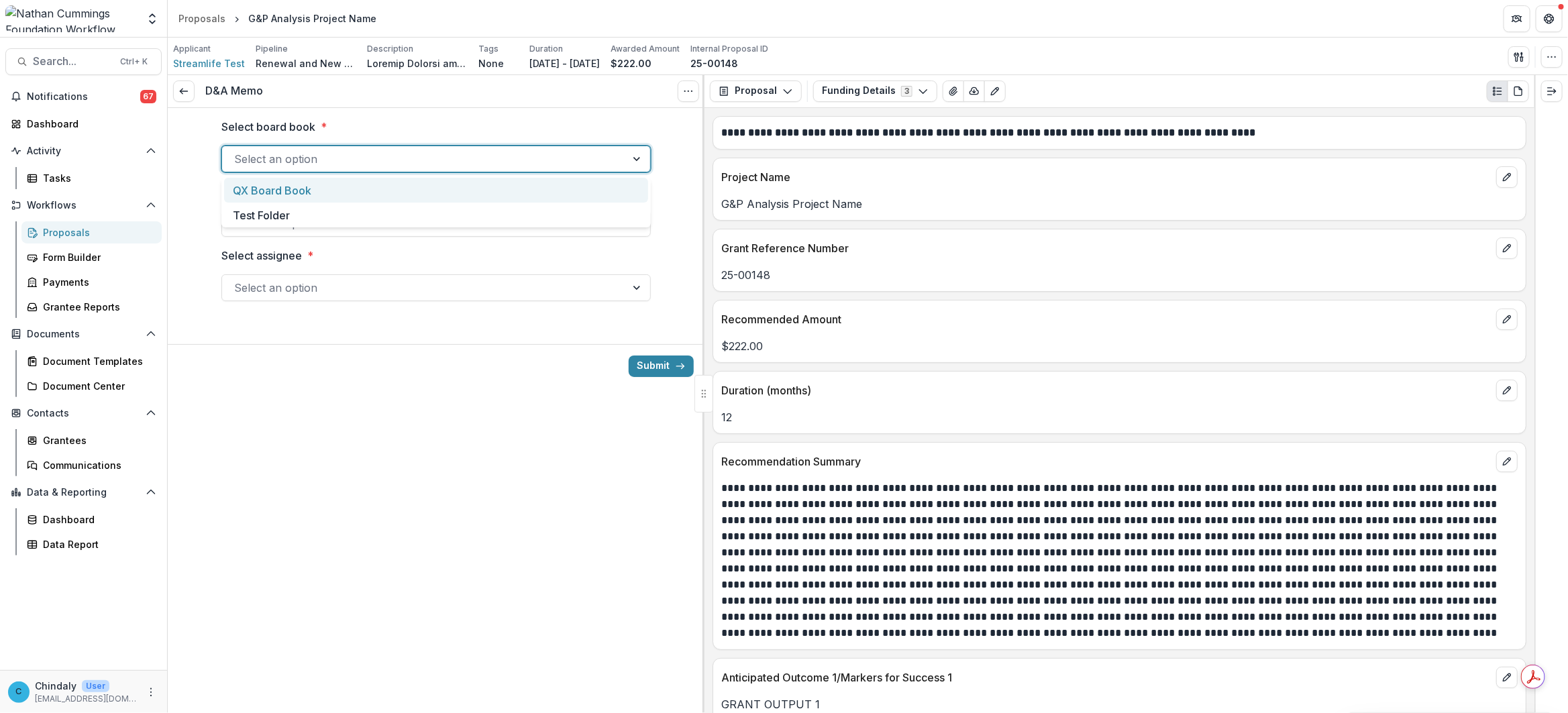
click at [420, 192] on div "QX Board Book" at bounding box center [437, 190] width 424 height 25
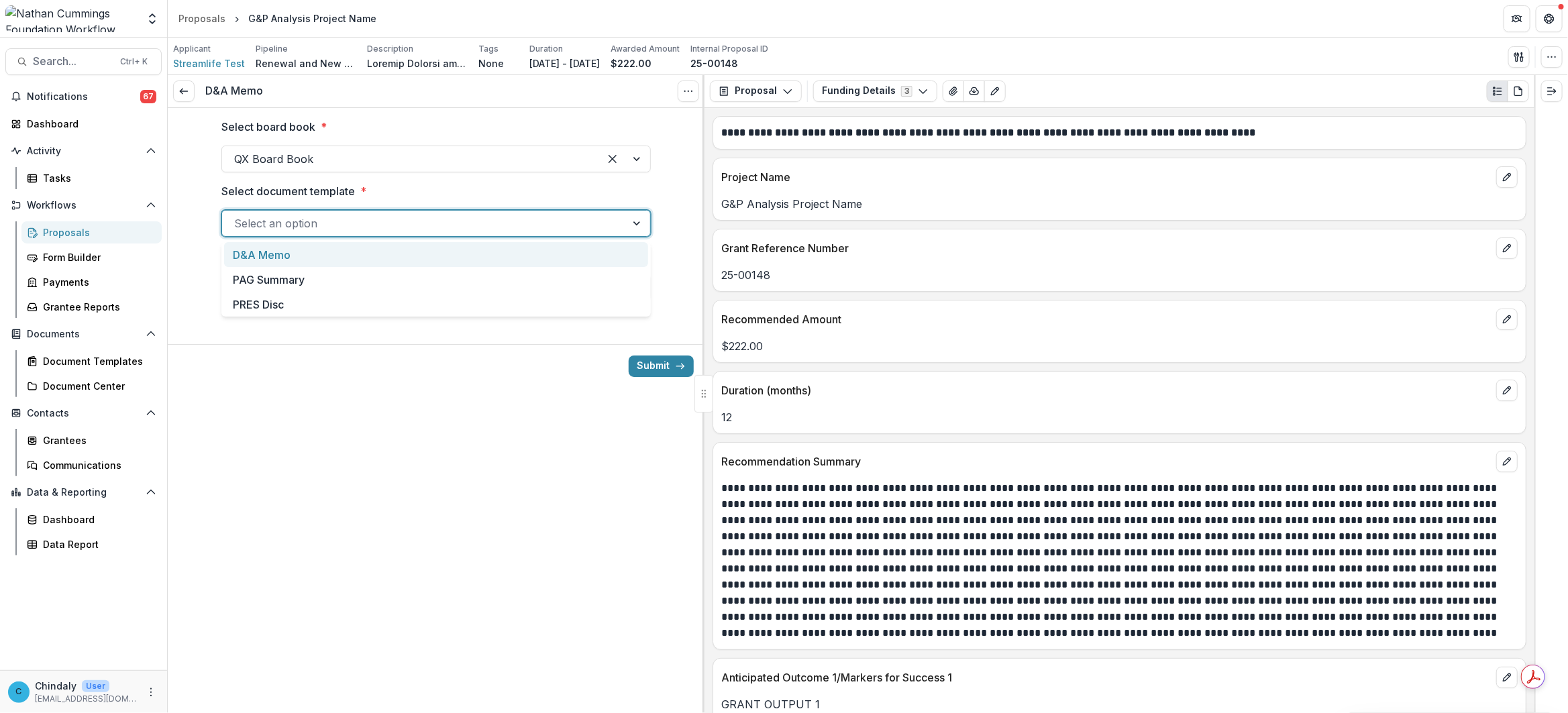
click at [420, 228] on div at bounding box center [424, 224] width 380 height 19
click at [424, 258] on div "D&A Memo" at bounding box center [437, 254] width 424 height 25
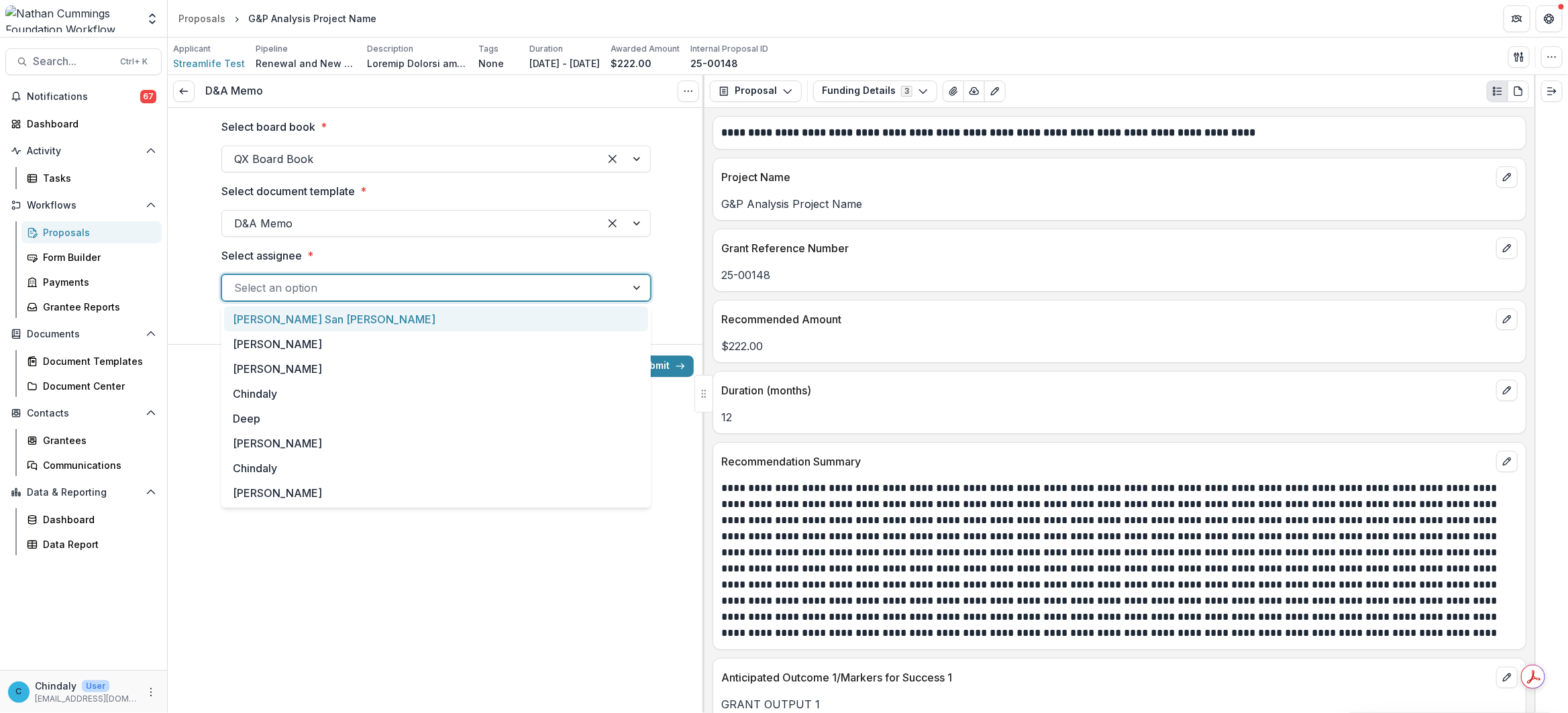
click at [424, 286] on div at bounding box center [424, 288] width 380 height 19
click at [427, 390] on div "Chindaly" at bounding box center [437, 393] width 424 height 25
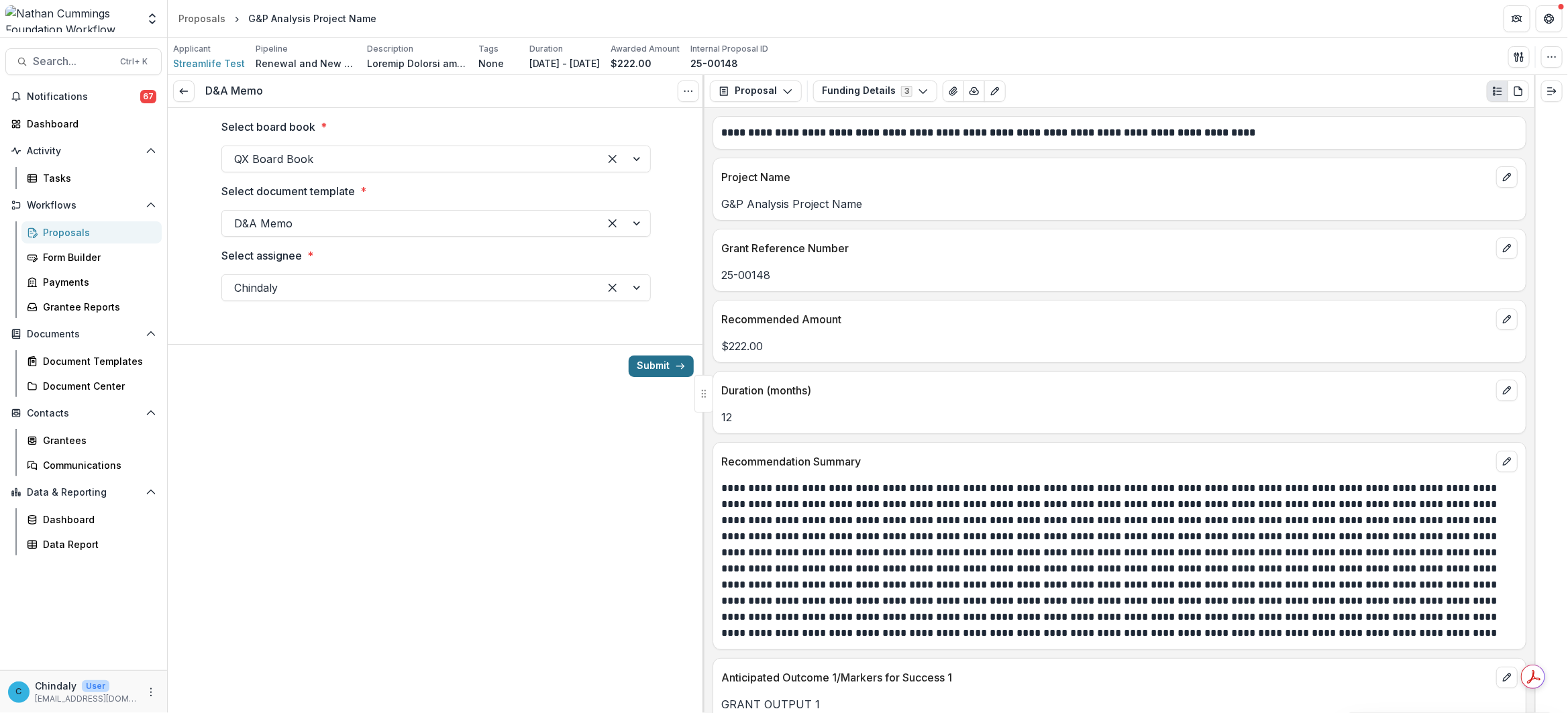
click at [651, 367] on button "Submit" at bounding box center [662, 367] width 65 height 22
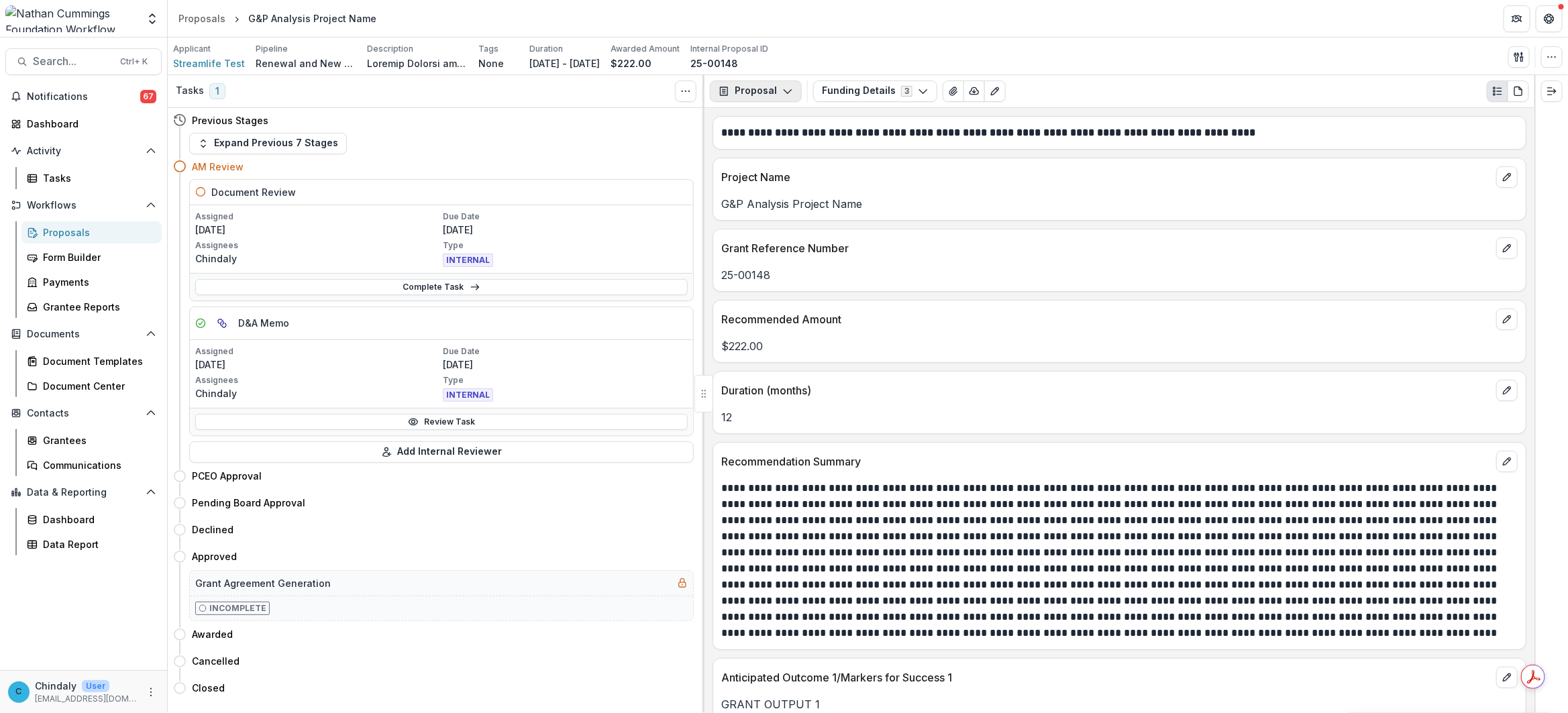
click at [757, 92] on button "Proposal" at bounding box center [756, 91] width 92 height 22
click at [769, 200] on button "Board Summaries" at bounding box center [790, 209] width 155 height 22
